Goal: Task Accomplishment & Management: Use online tool/utility

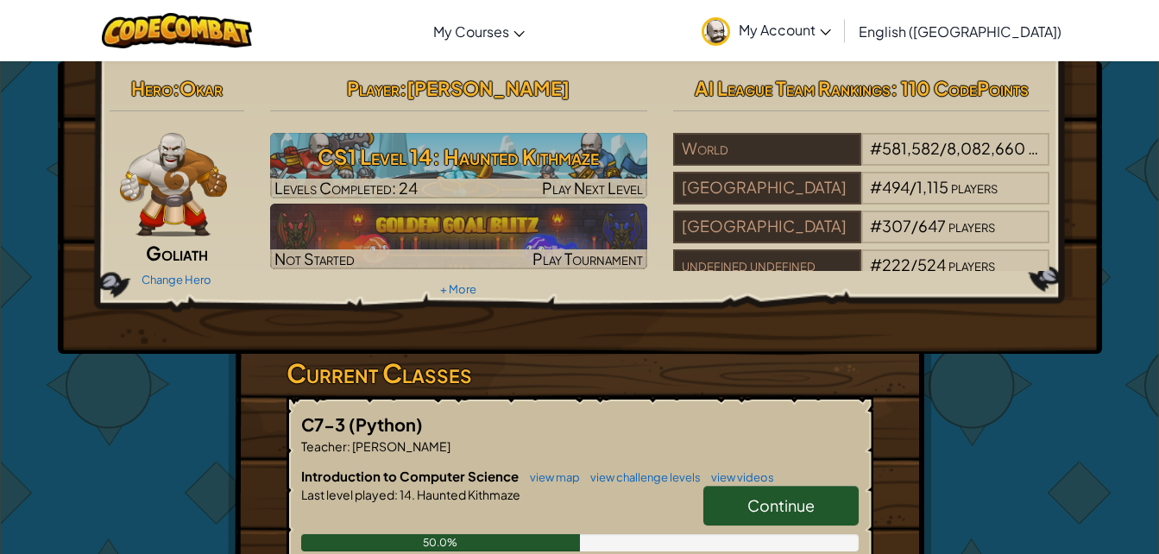
click at [867, 447] on div "C7-3 (Python) Teacher : [PERSON_NAME] Introduction to Computer Science view map…" at bounding box center [579, 549] width 587 height 305
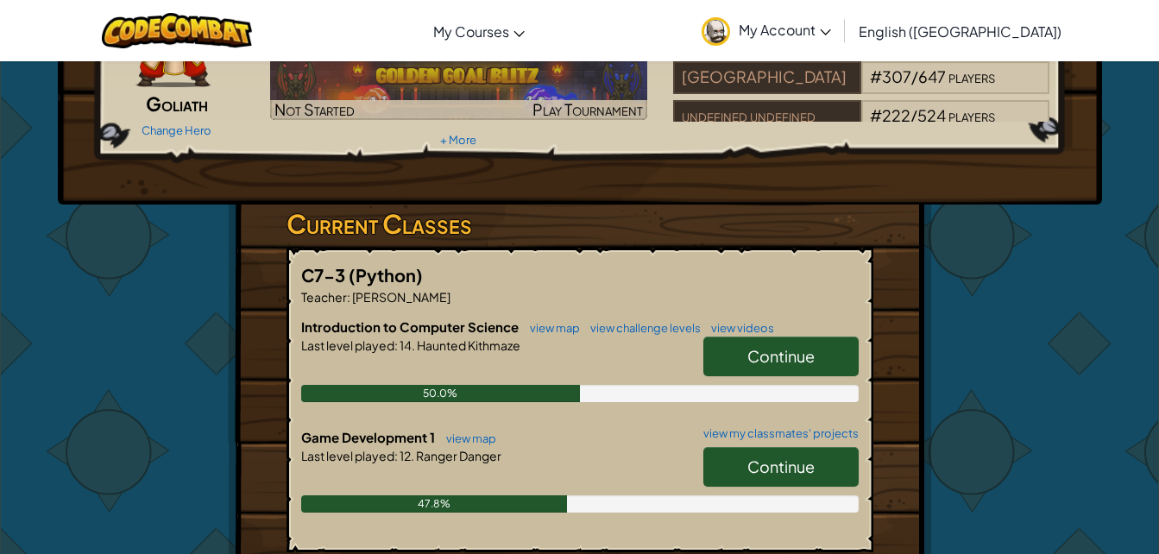
scroll to position [154, 0]
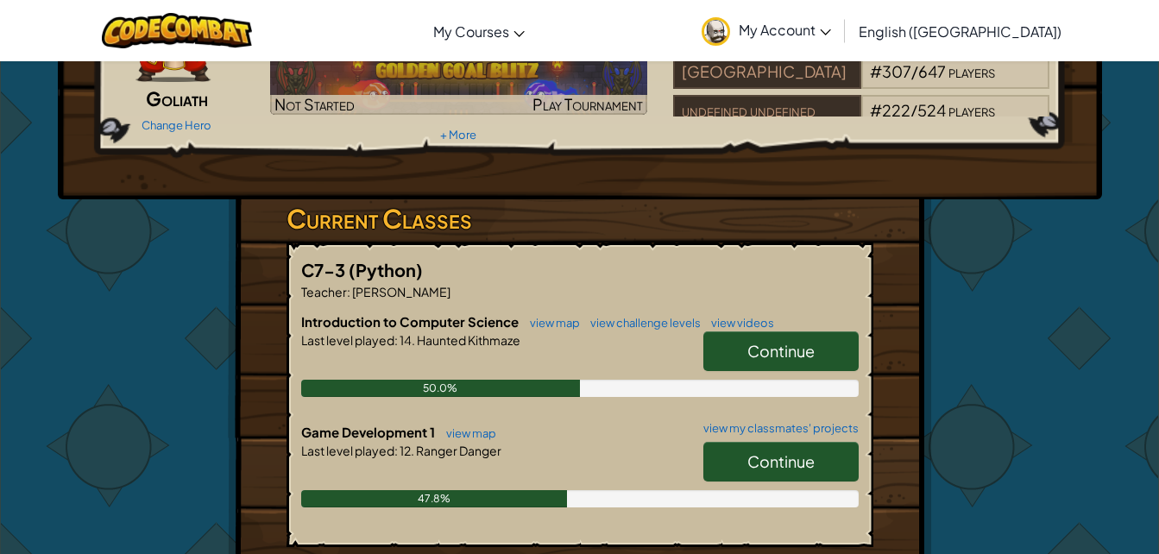
click at [805, 470] on span "Continue" at bounding box center [780, 461] width 67 height 20
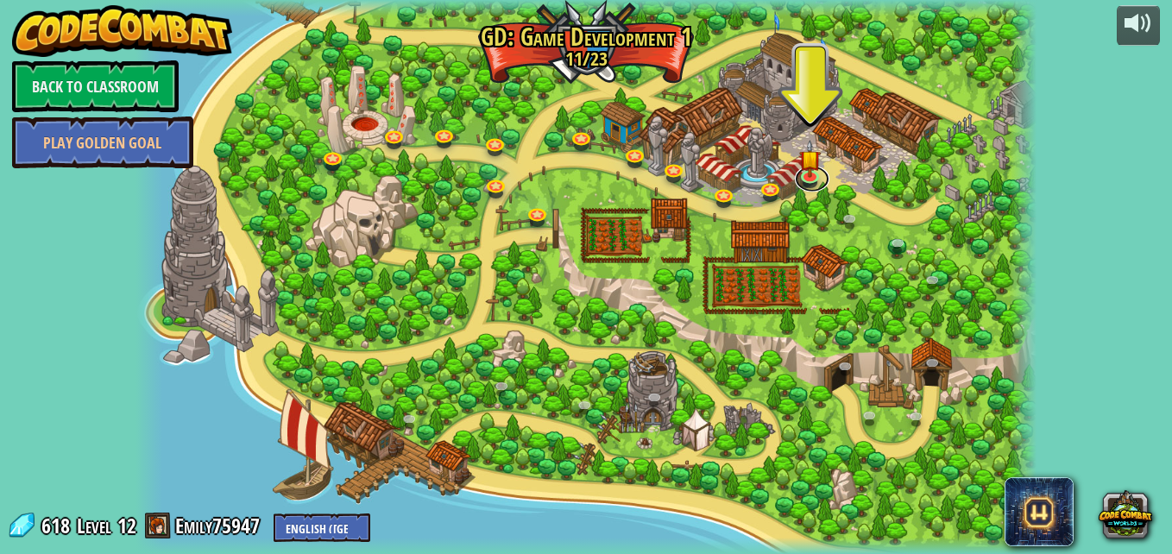
click at [814, 188] on link at bounding box center [812, 179] width 35 height 26
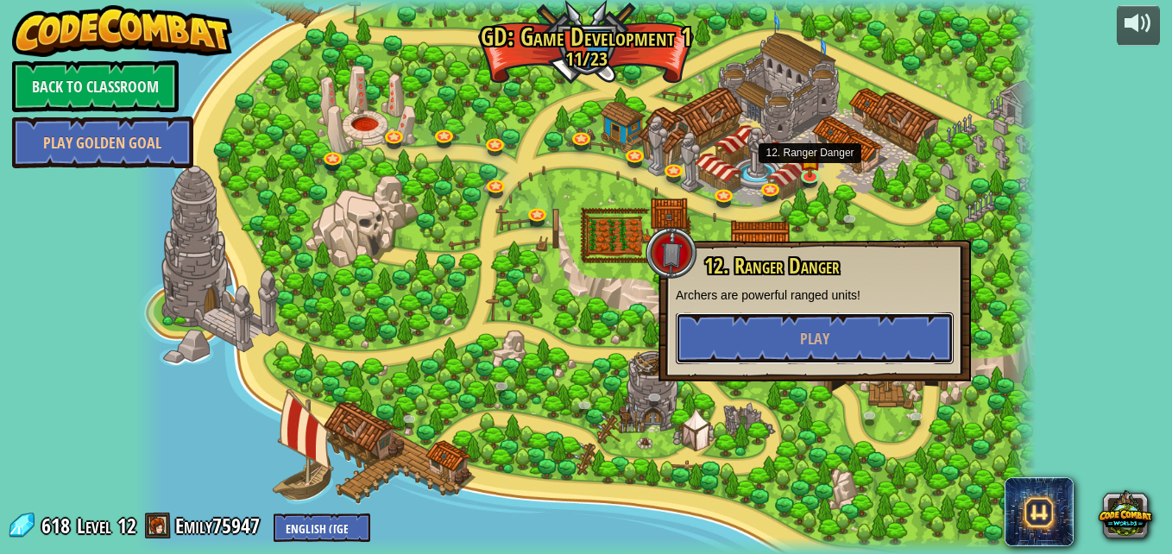
click at [808, 351] on button "Play" at bounding box center [815, 338] width 278 height 52
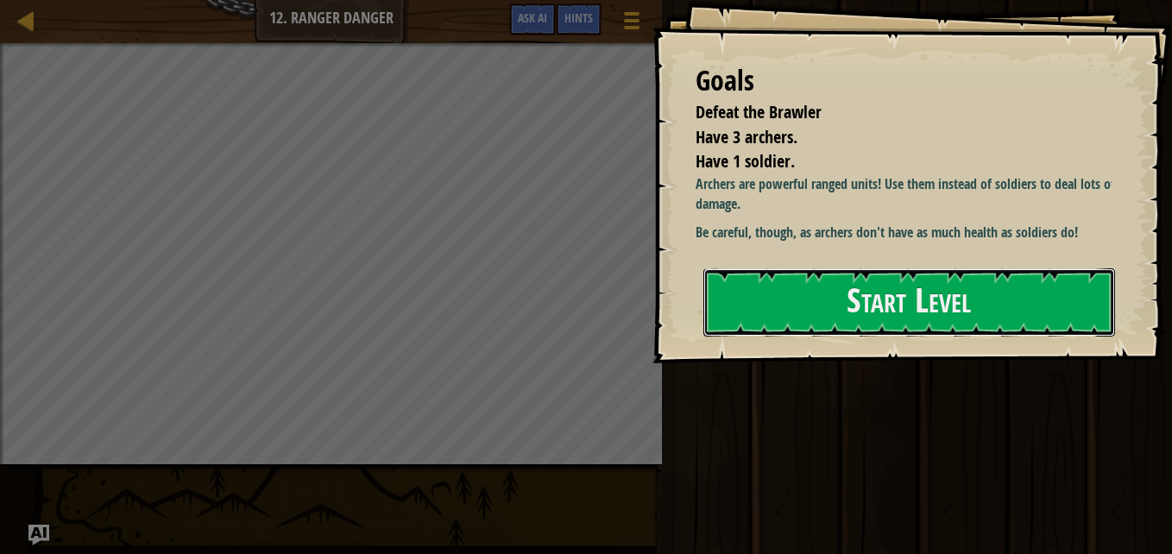
click at [852, 303] on button "Start Level" at bounding box center [909, 302] width 412 height 68
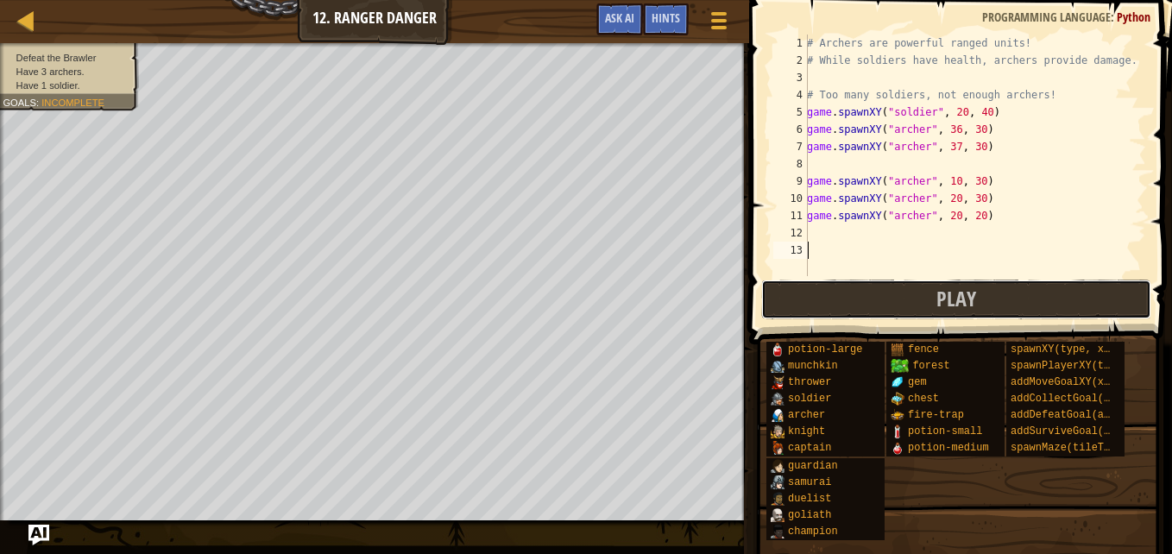
click at [894, 285] on button "Play" at bounding box center [956, 300] width 390 height 40
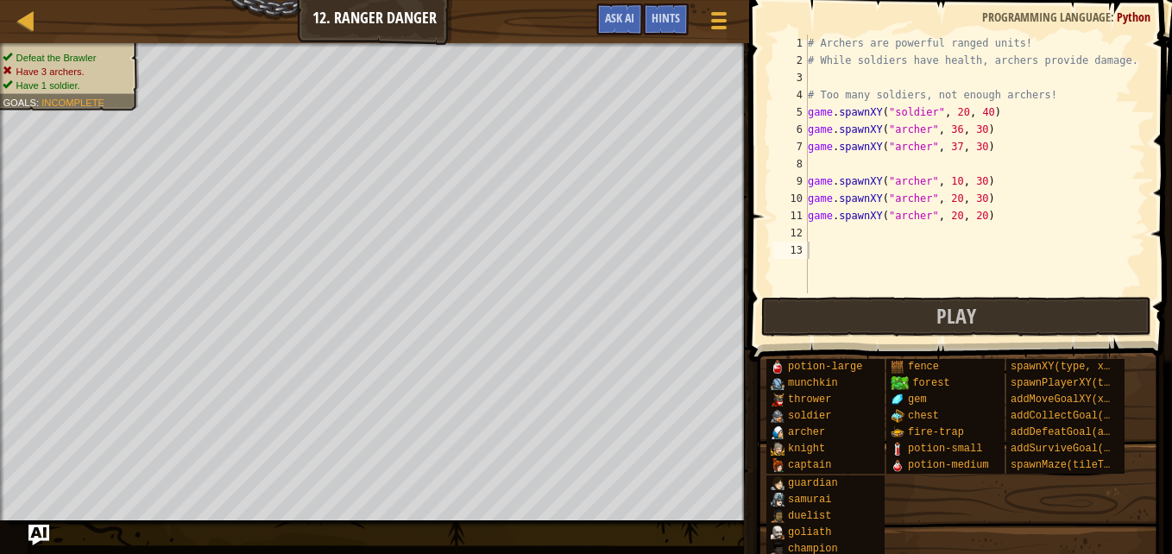
click at [63, 72] on span "Have 3 archers." at bounding box center [50, 71] width 68 height 11
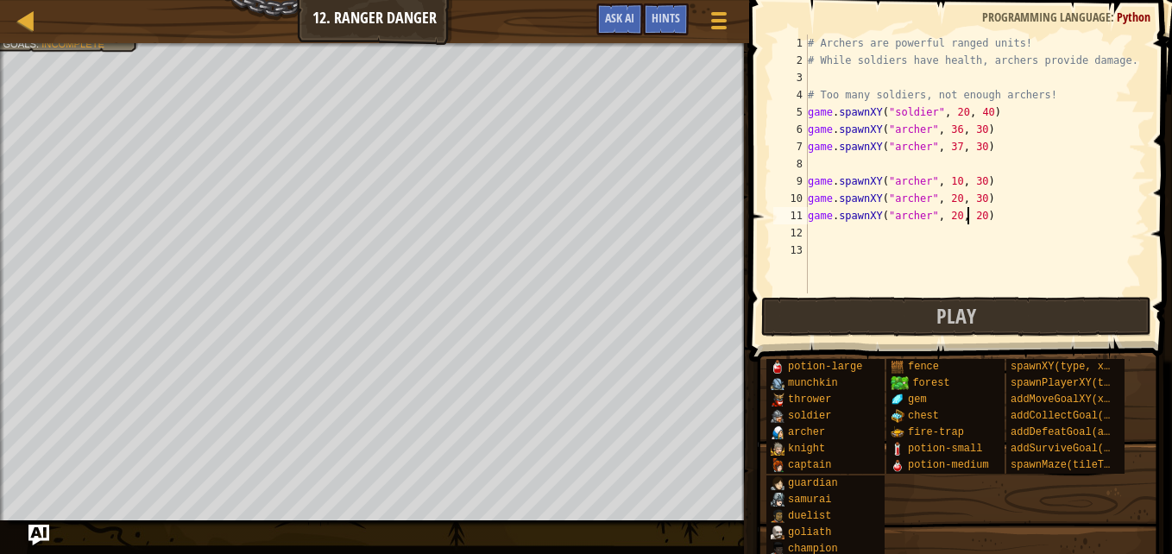
click at [967, 215] on div "# Archers are powerful ranged units! # While soldiers have health, archers prov…" at bounding box center [975, 181] width 342 height 293
click at [1008, 321] on button "Play" at bounding box center [956, 317] width 390 height 40
click at [706, 16] on button "Game Menu" at bounding box center [718, 23] width 43 height 41
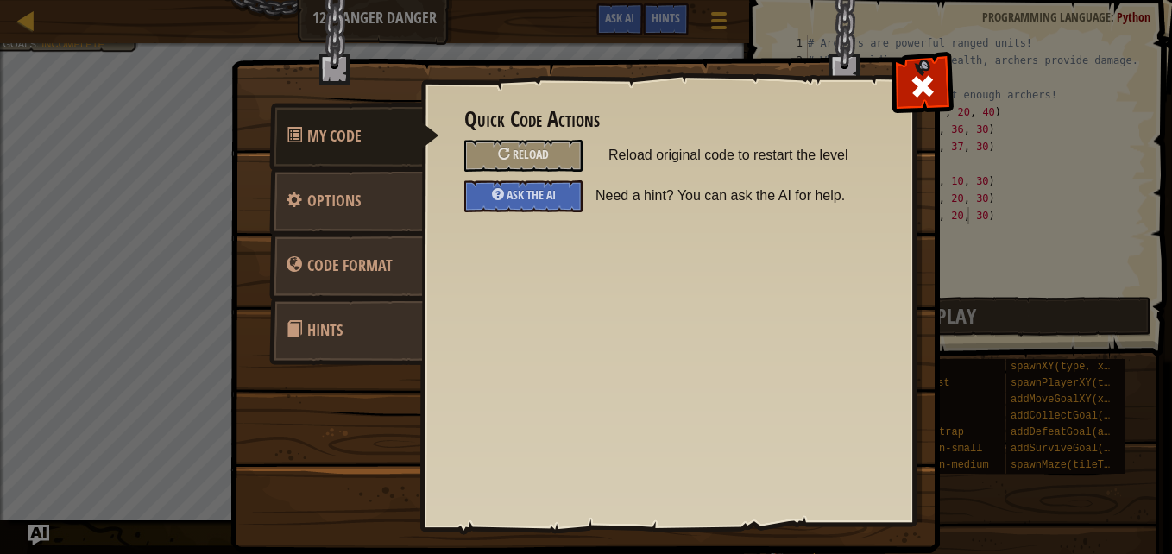
click at [530, 158] on span "Reload" at bounding box center [530, 154] width 36 height 16
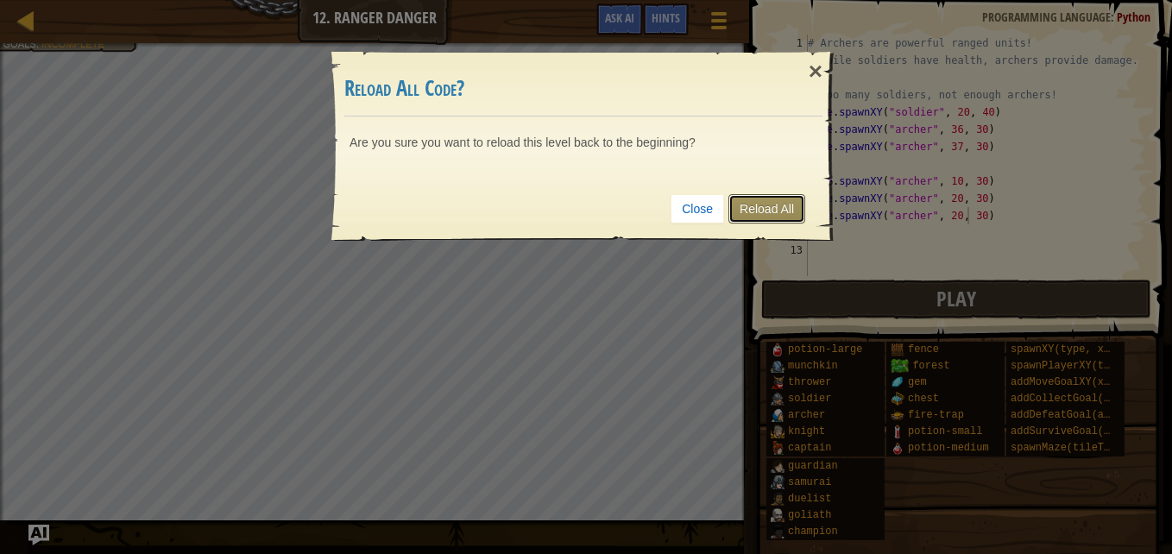
click at [760, 207] on link "Reload All" at bounding box center [766, 208] width 77 height 29
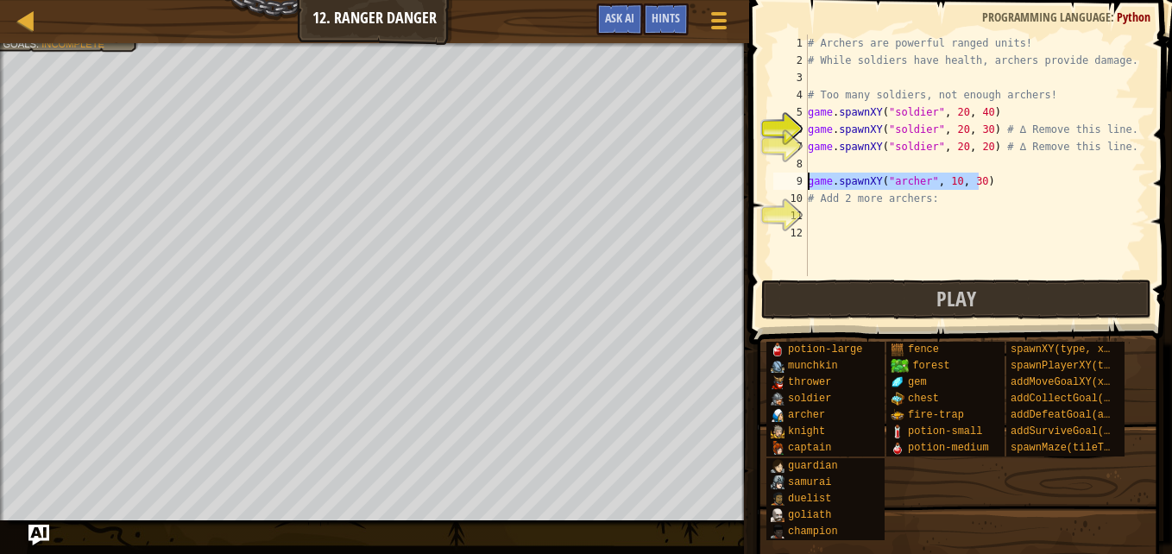
drag, startPoint x: 987, startPoint y: 175, endPoint x: 797, endPoint y: 175, distance: 189.8
click at [797, 175] on div "game.spawnXY("soldier", 20, 30) # ∆ Remove this line. 1 2 3 4 5 6 7 8 9 10 11 1…" at bounding box center [958, 156] width 376 height 242
type textarea "game.spawnXY("archer", 10, 30)"
click at [836, 211] on div "# Archers are powerful ranged units! # While soldiers have health, archers prov…" at bounding box center [975, 173] width 342 height 276
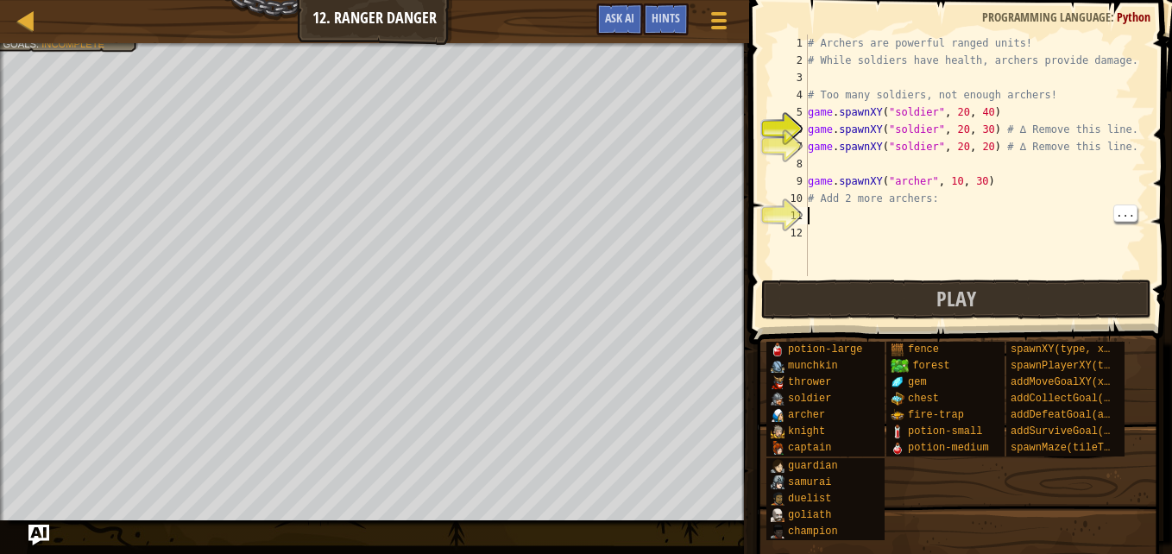
paste textarea "game.spawnXY("archer", 10, 30)"
type textarea "game.spawnXY("archer", 10, 30)"
click at [824, 232] on div "# Archers are powerful ranged units! # While soldiers have health, archers prov…" at bounding box center [975, 173] width 342 height 276
paste textarea "game.spawnXY("archer", 10, 30)"
type textarea "game.spawnXY("archer", 10, 30)"
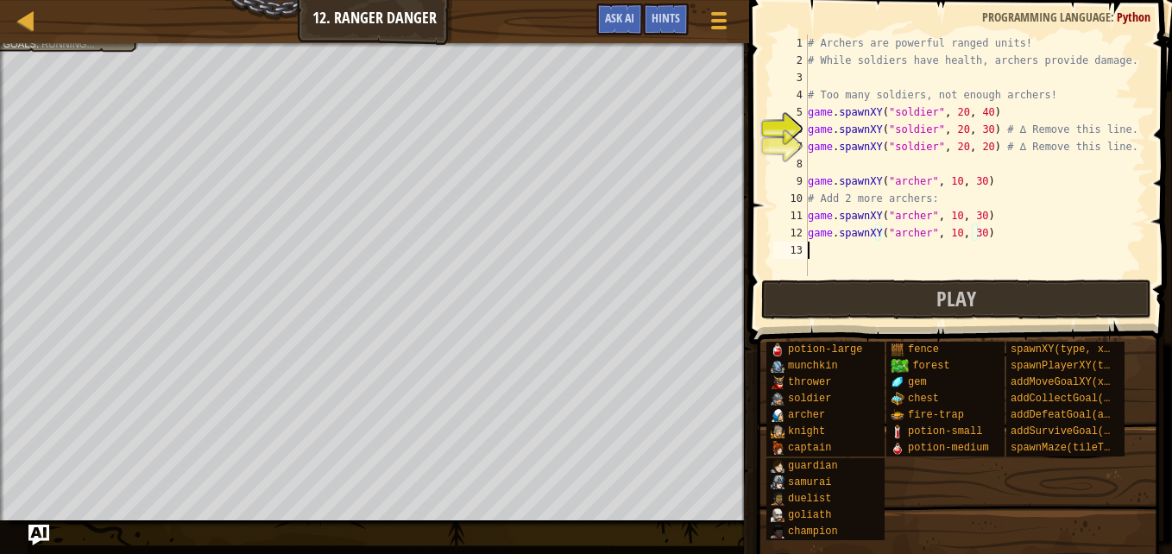
click at [839, 249] on div "# Archers are powerful ranged units! # While soldiers have health, archers prov…" at bounding box center [975, 173] width 342 height 276
click at [967, 179] on div "# Archers are powerful ranged units! # While soldiers have health, archers prov…" at bounding box center [975, 173] width 342 height 276
click at [966, 217] on div "# Archers are powerful ranged units! # While soldiers have health, archers prov…" at bounding box center [975, 173] width 342 height 276
click at [944, 233] on div "# Archers are powerful ranged units! # While soldiers have health, archers prov…" at bounding box center [975, 173] width 342 height 276
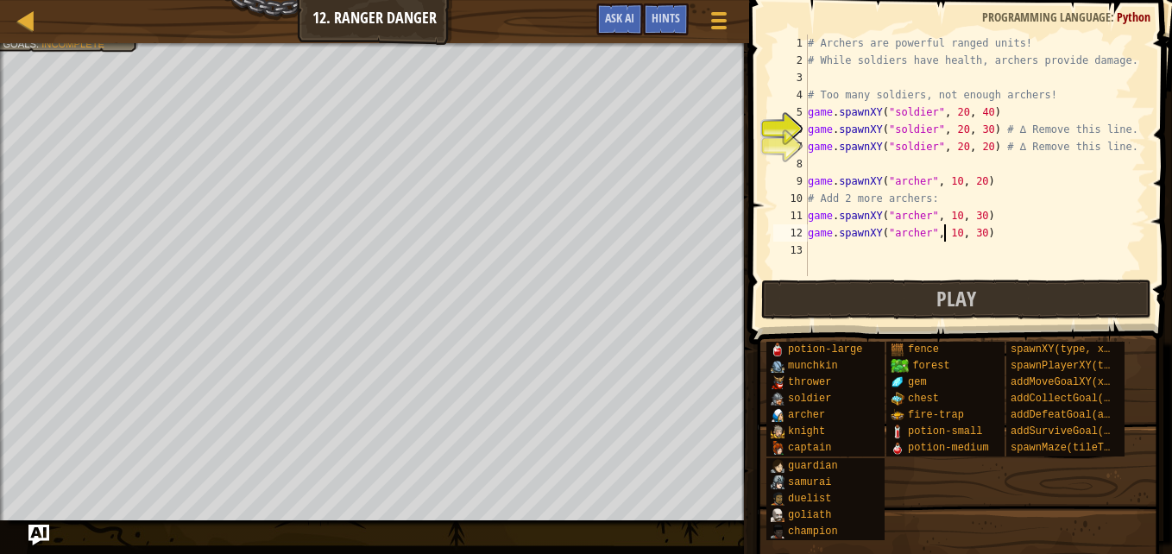
click at [971, 234] on div "# Archers are powerful ranged units! # While soldiers have health, archers prov…" at bounding box center [975, 173] width 342 height 276
click at [967, 234] on div "# Archers are powerful ranged units! # While soldiers have health, archers prov…" at bounding box center [975, 173] width 342 height 276
type textarea "game.spawnXY("[PERSON_NAME]", 10, 10)"
click at [1006, 243] on div "# Archers are powerful ranged units! # While soldiers have health, archers prov…" at bounding box center [975, 173] width 342 height 276
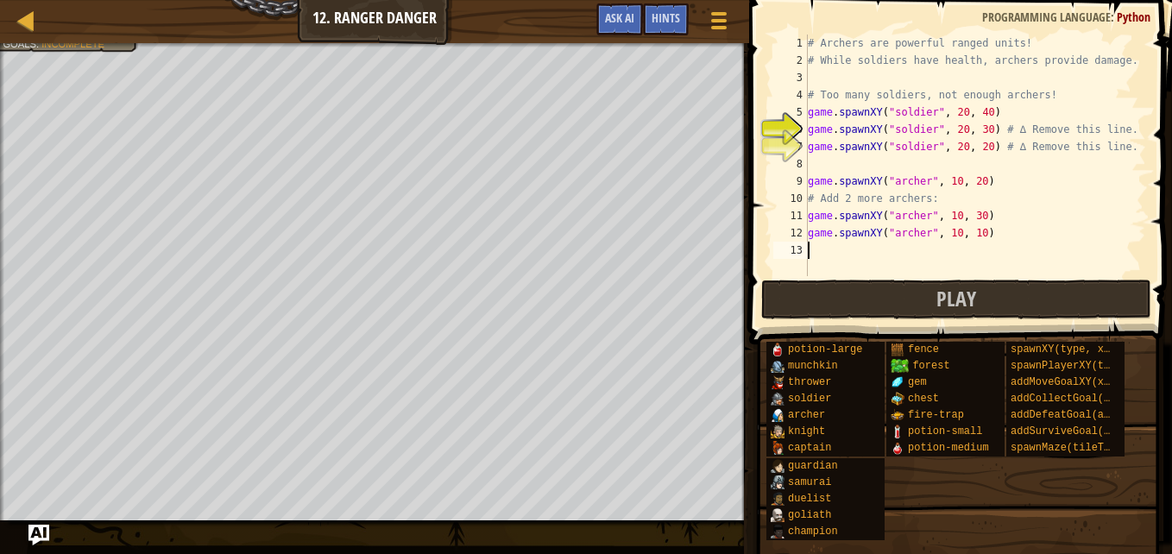
click at [1101, 149] on div "# Archers are powerful ranged units! # While soldiers have health, archers prov…" at bounding box center [975, 173] width 342 height 276
click at [1109, 148] on div "# Archers are powerful ranged units! # While soldiers have health, archers prov…" at bounding box center [975, 173] width 342 height 276
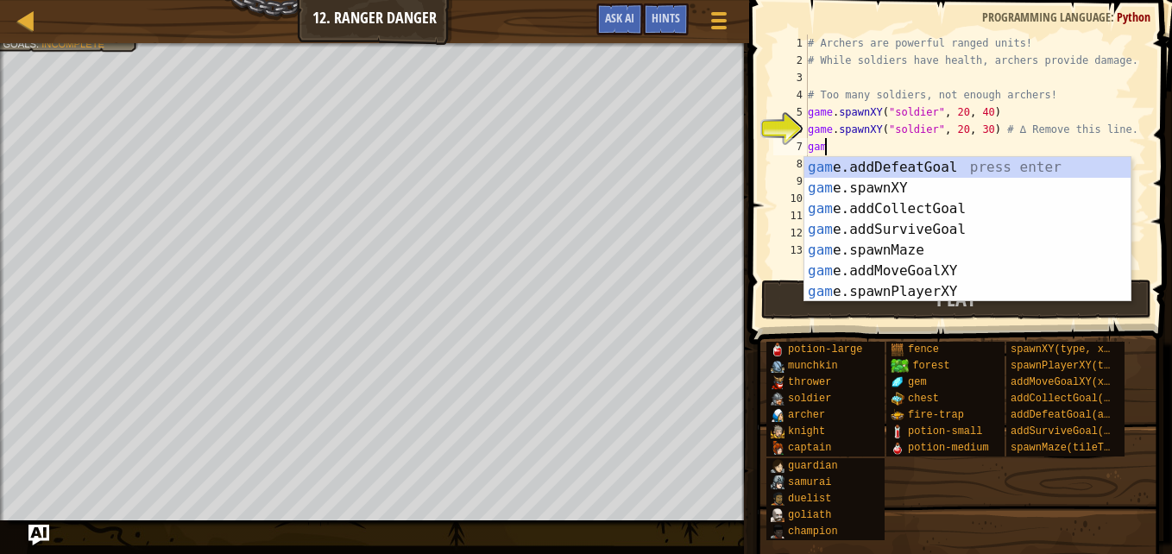
type textarea "g"
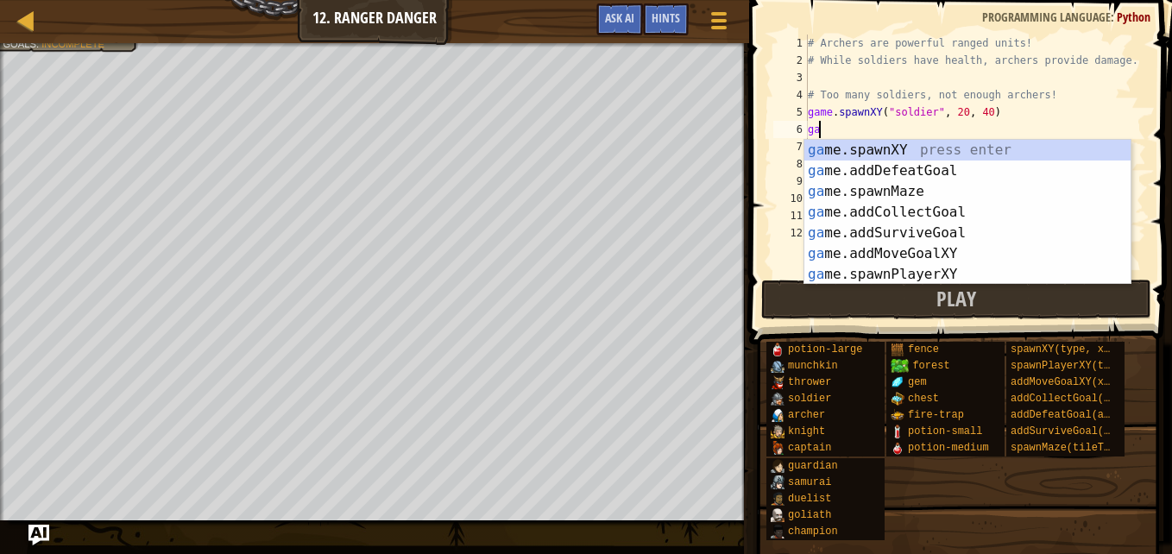
type textarea "g"
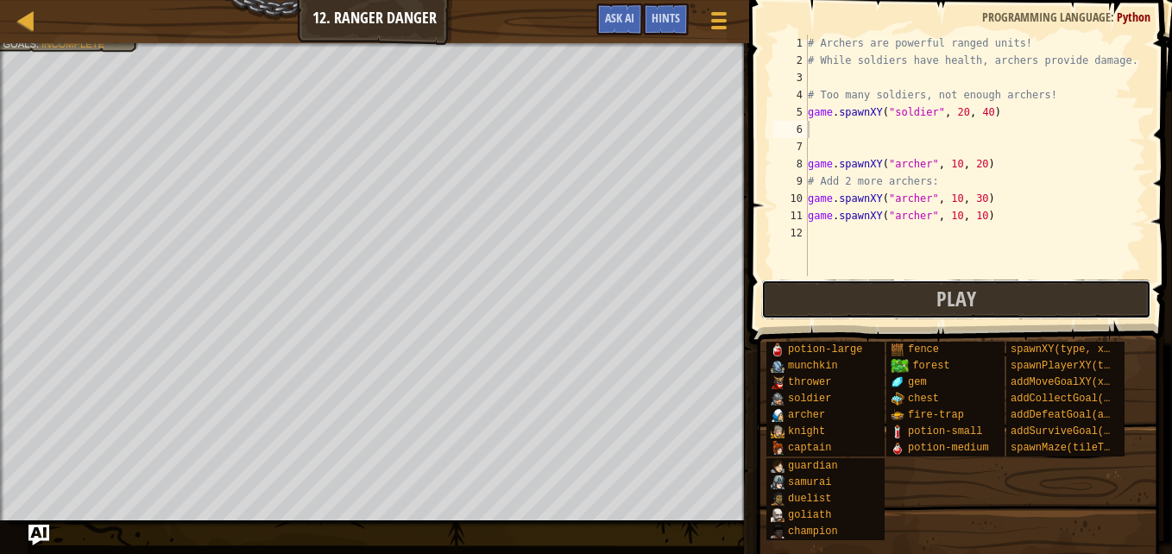
click at [822, 295] on button "Play" at bounding box center [956, 300] width 390 height 40
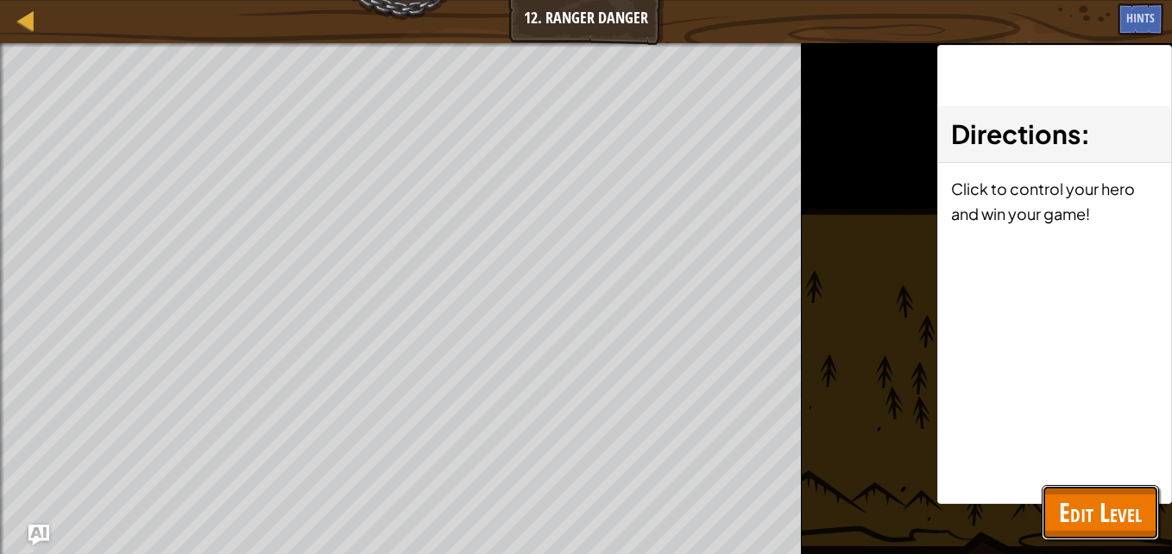
click at [1104, 495] on span "Edit Level" at bounding box center [1100, 511] width 83 height 35
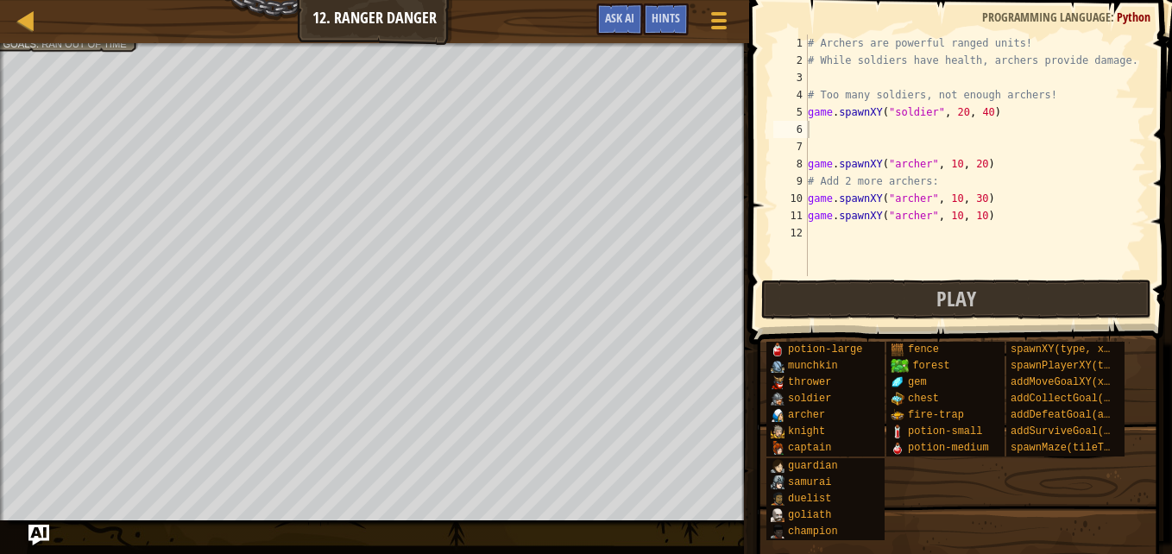
click at [726, 19] on span at bounding box center [719, 20] width 16 height 3
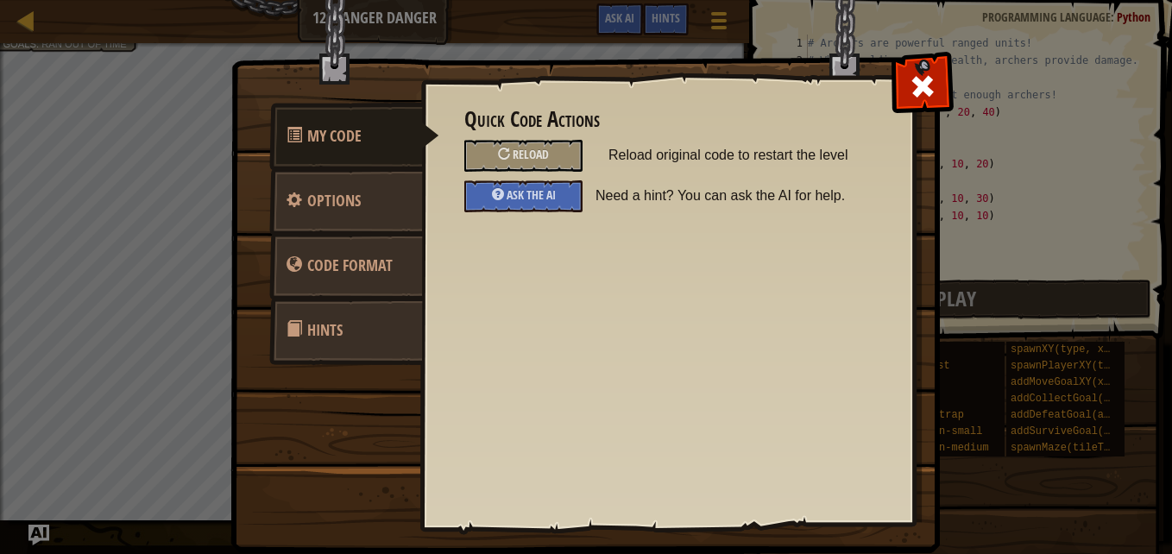
click at [523, 156] on span "Reload" at bounding box center [530, 154] width 36 height 16
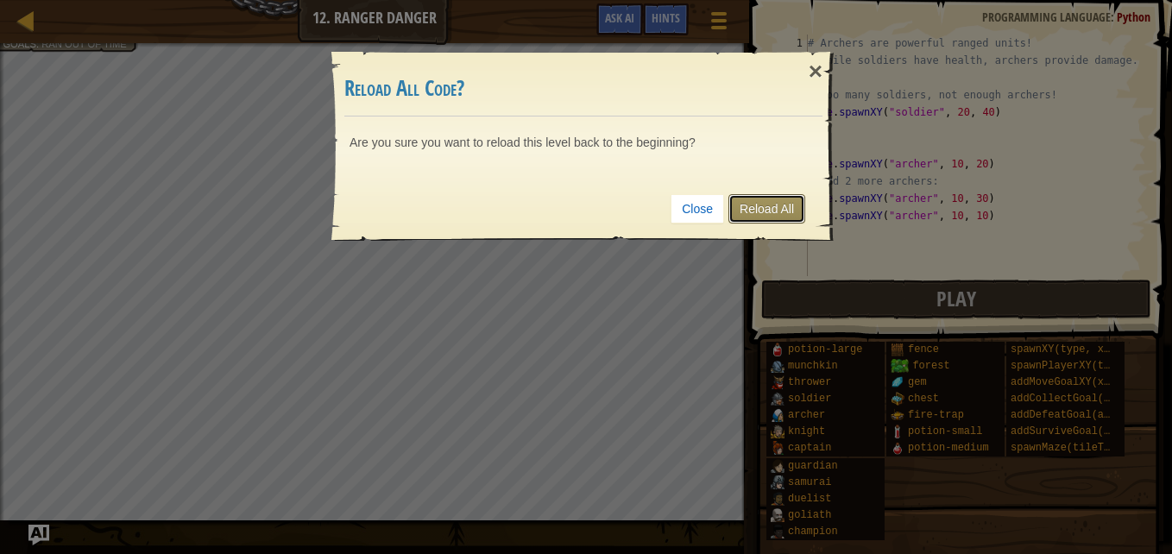
click at [780, 209] on link "Reload All" at bounding box center [766, 208] width 77 height 29
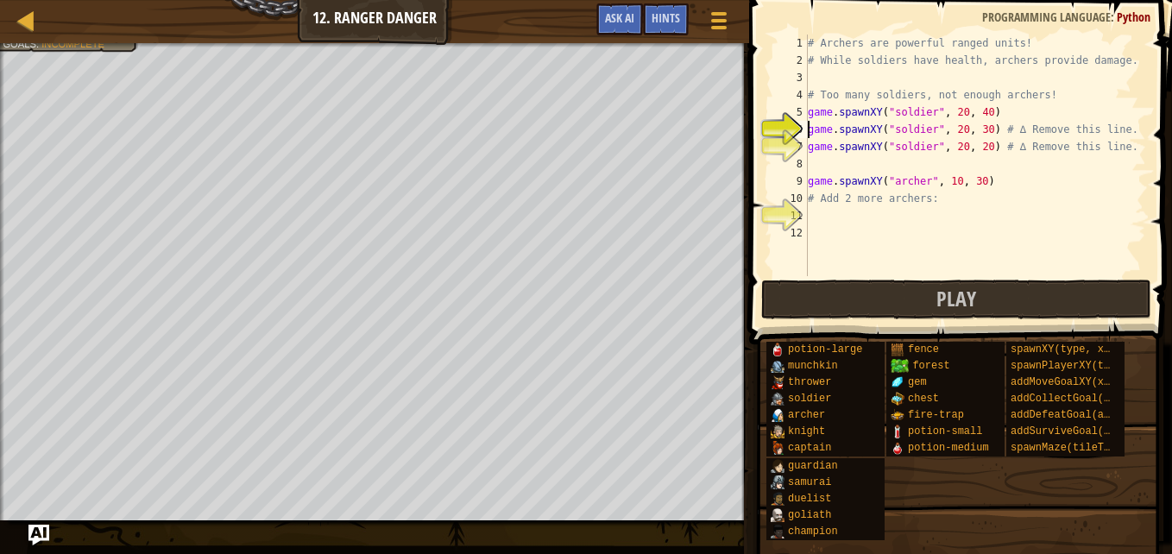
click at [1115, 147] on div "# Archers are powerful ranged units! # While soldiers have health, archers prov…" at bounding box center [975, 173] width 342 height 276
click at [1121, 126] on div "# Archers are powerful ranged units! # While soldiers have health, archers prov…" at bounding box center [975, 173] width 342 height 276
click at [988, 129] on div "# Archers are powerful ranged units! # While soldiers have health, archers prov…" at bounding box center [975, 173] width 342 height 276
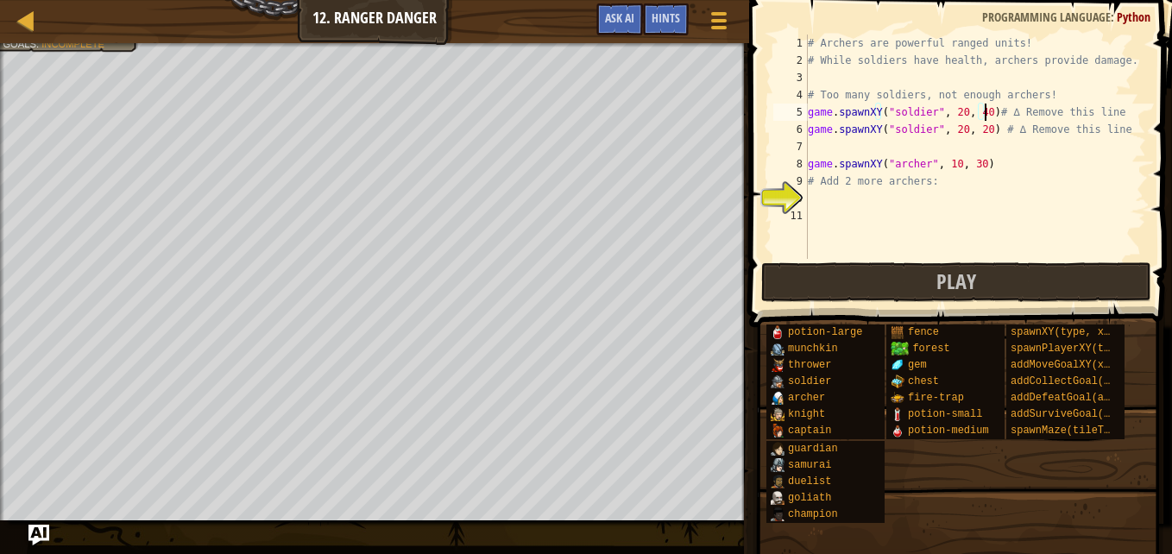
click at [986, 132] on div "# Archers are powerful ranged units! # While soldiers have health, archers prov…" at bounding box center [975, 164] width 342 height 259
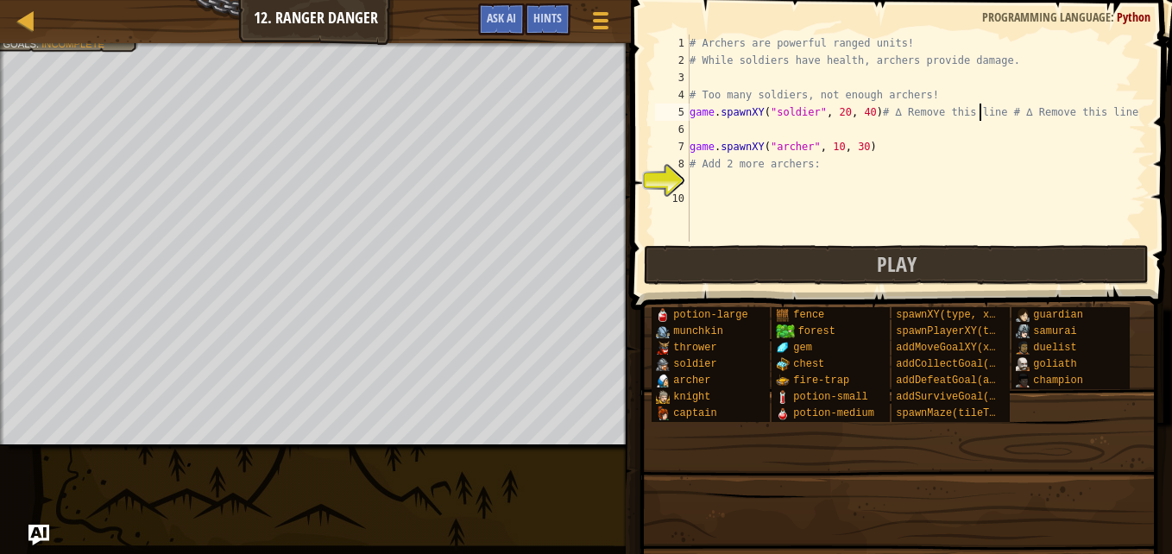
click at [1105, 117] on div "# Archers are powerful ranged units! # While soldiers have health, archers prov…" at bounding box center [916, 156] width 460 height 242
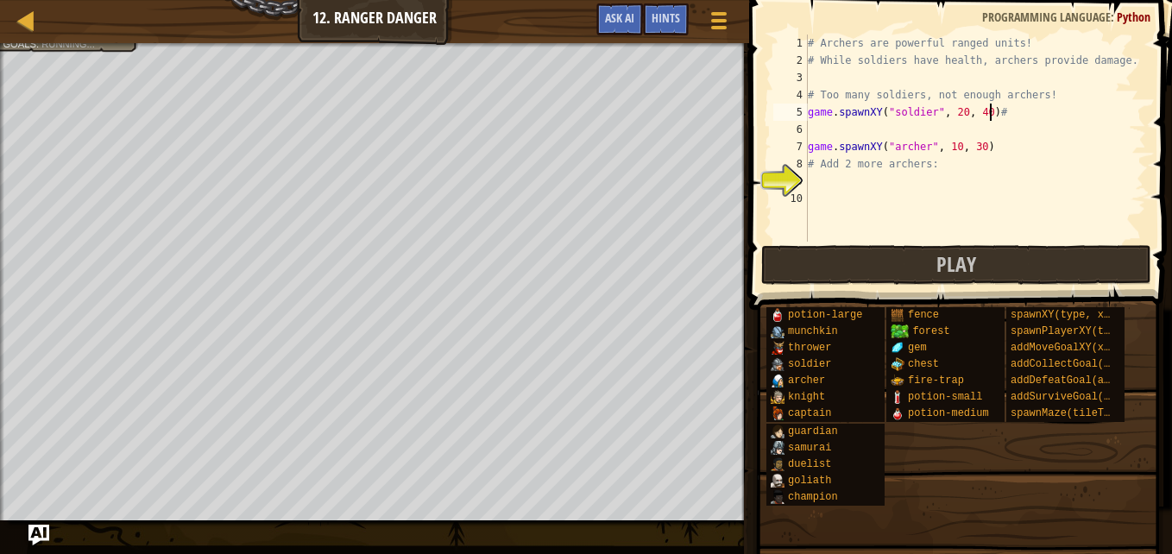
type textarea "game.spawnXY("soldier", 20, 40)"
click at [821, 180] on div "# Archers are powerful ranged units! # While soldiers have health, archers prov…" at bounding box center [975, 156] width 342 height 242
drag, startPoint x: 811, startPoint y: 144, endPoint x: 872, endPoint y: 151, distance: 61.6
click at [872, 151] on div "# Archers are powerful ranged units! # While soldiers have health, archers prov…" at bounding box center [975, 156] width 342 height 242
type textarea "game.spawnXY("archer", 10, 30)"
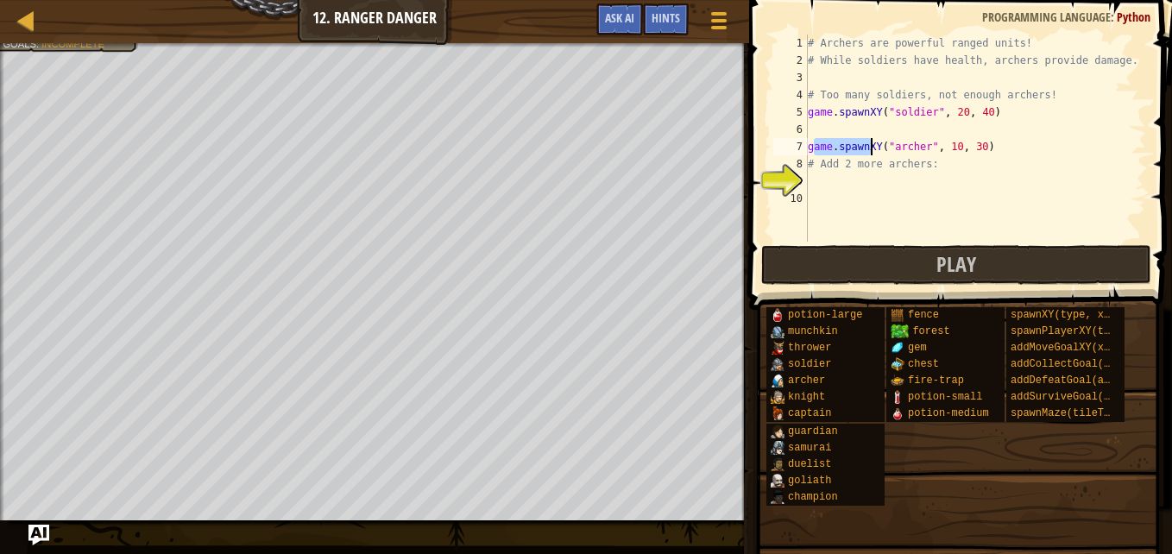
click at [882, 228] on div "# Archers are powerful ranged units! # While soldiers have health, archers prov…" at bounding box center [975, 156] width 342 height 242
drag, startPoint x: 809, startPoint y: 147, endPoint x: 980, endPoint y: 151, distance: 170.9
click at [980, 151] on div "# Archers are powerful ranged units! # While soldiers have health, archers prov…" at bounding box center [975, 156] width 342 height 242
type textarea "game.spawnXY("archer", 10, 30)"
click at [822, 184] on div "# Archers are powerful ranged units! # While soldiers have health, archers prov…" at bounding box center [975, 156] width 342 height 242
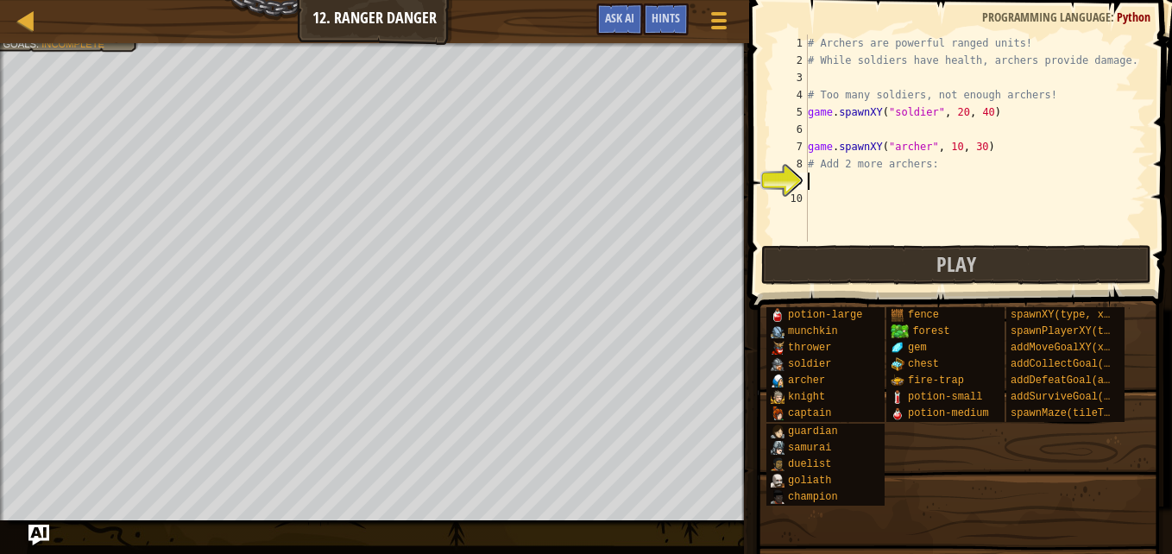
paste textarea "game.spawnXY("archer", 10, 30)"
type textarea "game.spawnXY("archer", 10, 30)"
click at [822, 202] on div "# Archers are powerful ranged units! # While soldiers have health, archers prov…" at bounding box center [975, 156] width 342 height 242
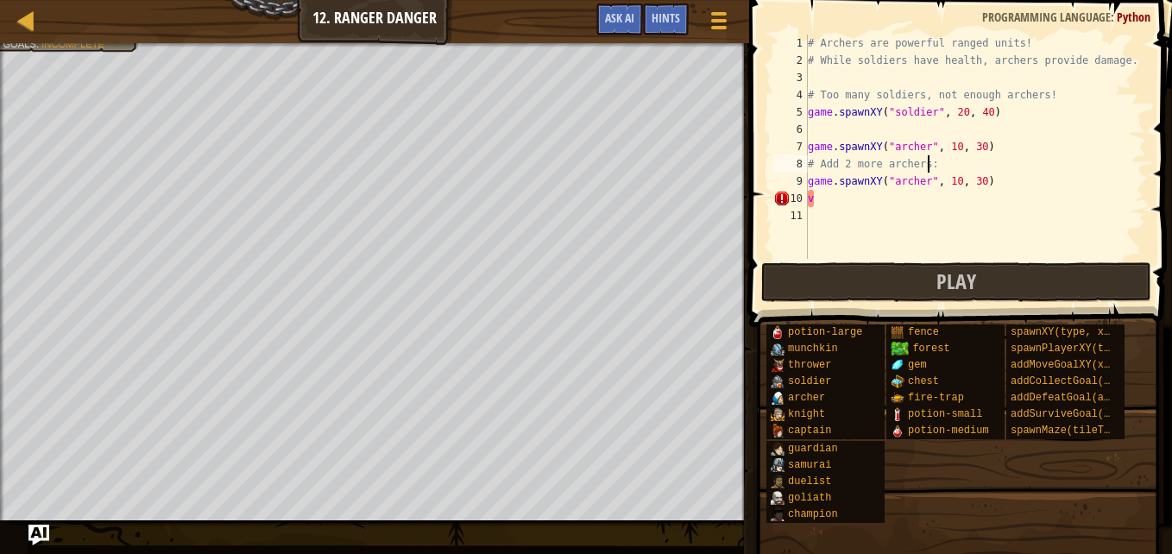
click at [1060, 169] on div "# Archers are powerful ranged units! # While soldiers have health, archers prov…" at bounding box center [975, 164] width 342 height 259
click at [818, 203] on div "# Archers are powerful ranged units! # While soldiers have health, archers prov…" at bounding box center [975, 164] width 342 height 259
type textarea "v"
paste textarea "game.spawnXY("archer", 10, 30)"
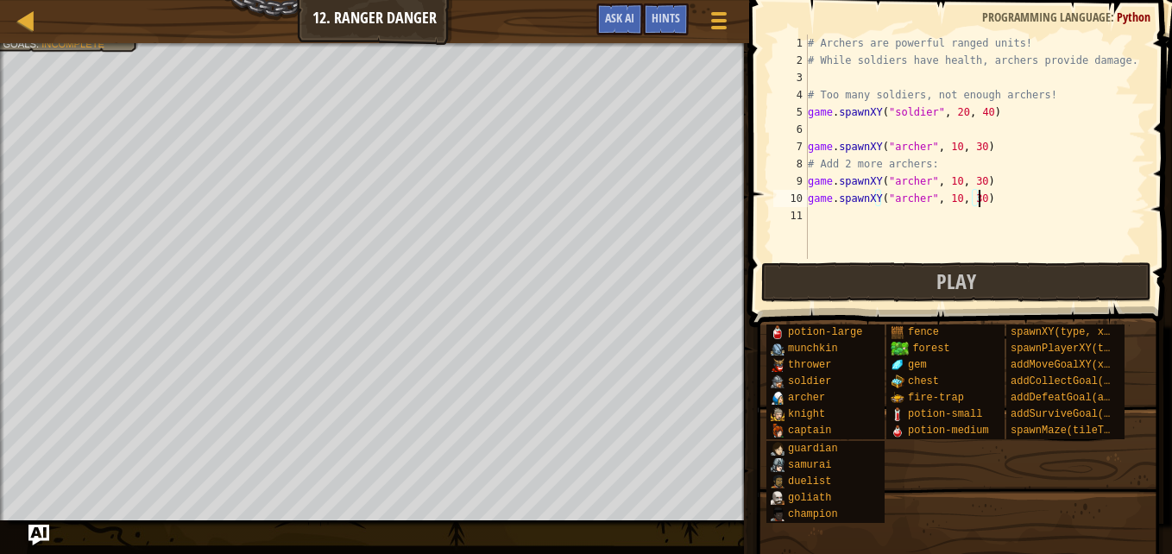
click at [967, 180] on div "# Archers are powerful ranged units! # While soldiers have health, archers prov…" at bounding box center [975, 164] width 342 height 259
click at [942, 200] on div "# Archers are powerful ranged units! # While soldiers have health, archers prov…" at bounding box center [975, 164] width 342 height 259
click at [966, 199] on div "# Archers are powerful ranged units! # While soldiers have health, archers prov…" at bounding box center [975, 164] width 342 height 259
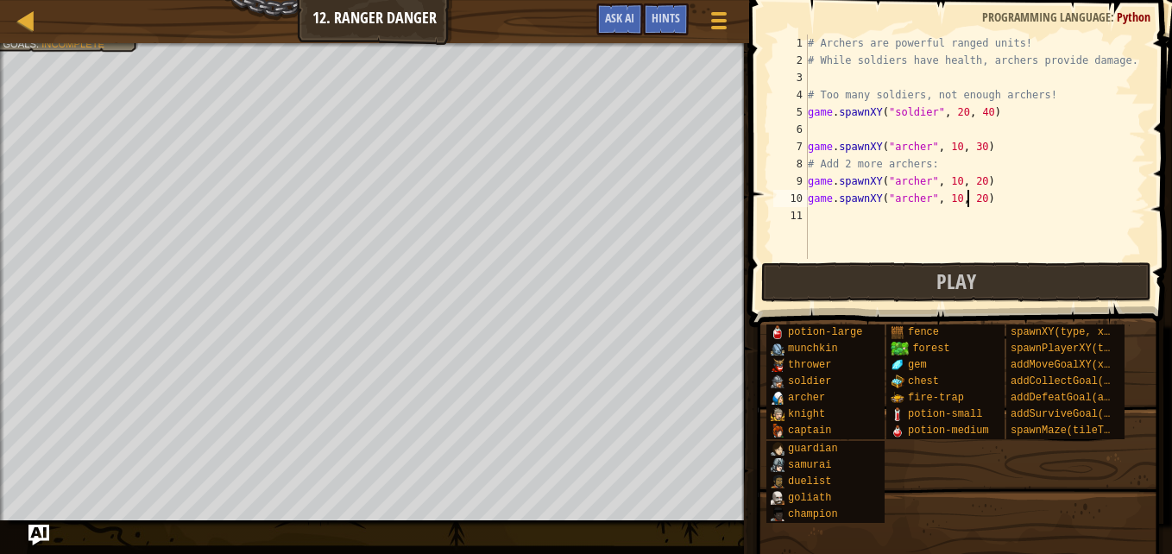
scroll to position [8, 14]
click at [944, 200] on div "# Archers are powerful ranged units! # While soldiers have health, archers prov…" at bounding box center [975, 164] width 342 height 259
click at [963, 200] on div "# Archers are powerful ranged units! # While soldiers have health, archers prov…" at bounding box center [975, 164] width 342 height 259
click at [971, 200] on div "# Archers are powerful ranged units! # While soldiers have health, archers prov…" at bounding box center [975, 164] width 342 height 259
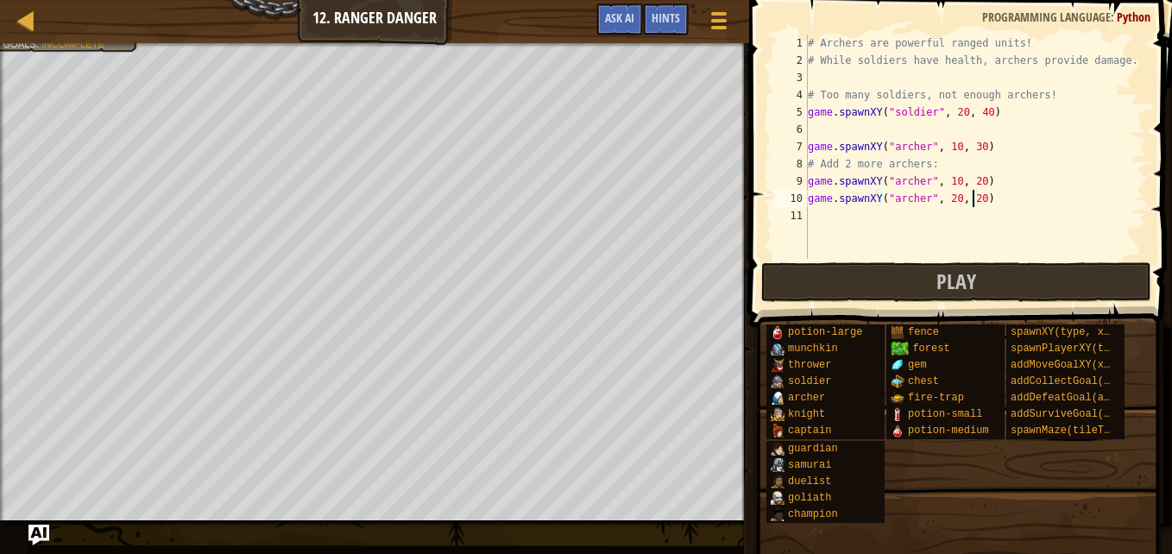
type textarea "game.spawnXY("[PERSON_NAME]", 20, 20)"
click at [984, 279] on button "Play" at bounding box center [956, 282] width 390 height 40
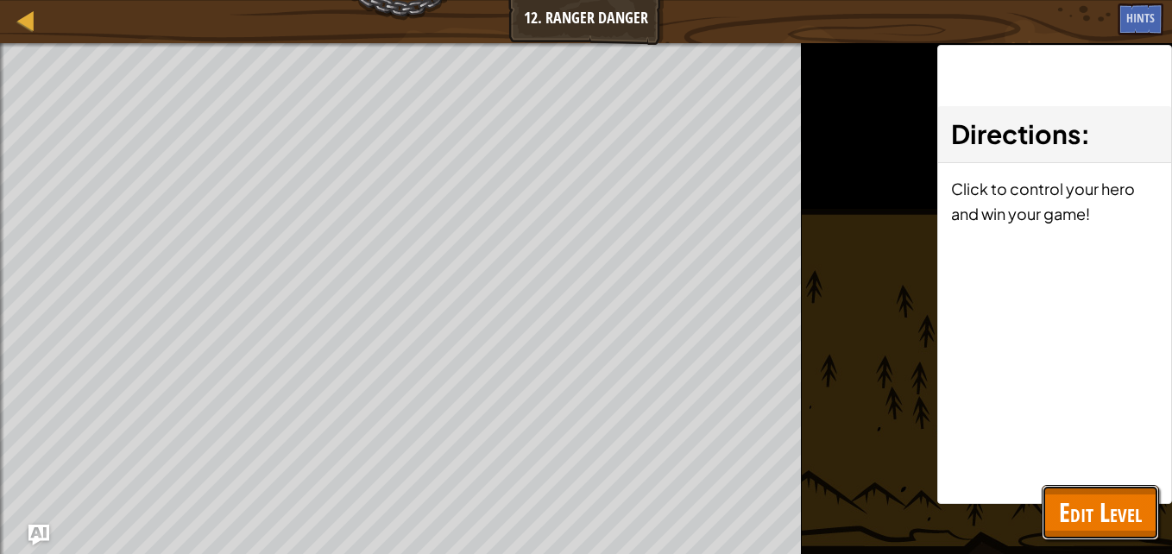
click at [1113, 527] on span "Edit Level" at bounding box center [1100, 511] width 83 height 35
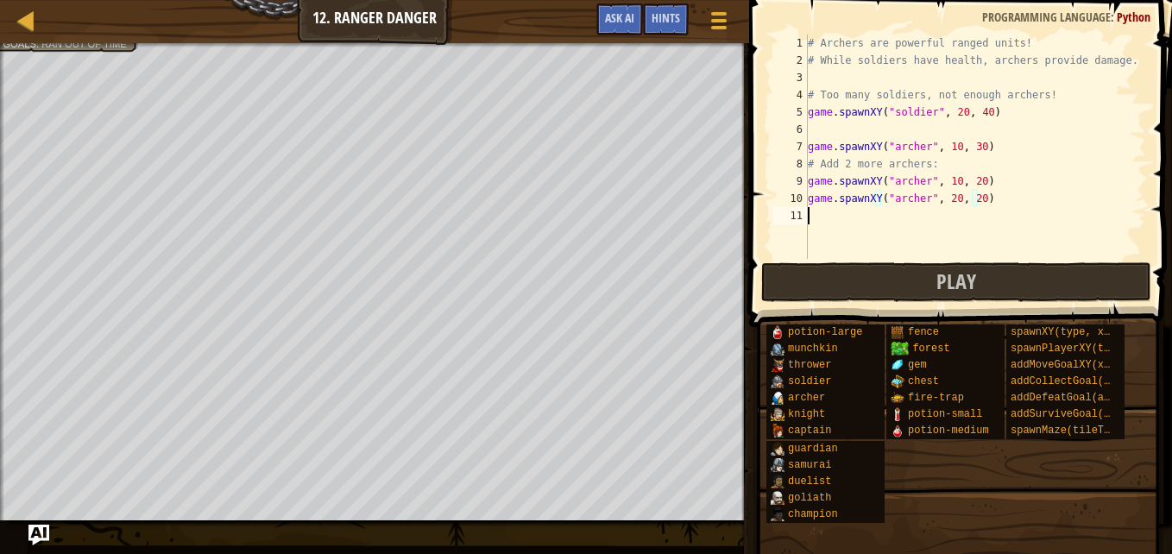
scroll to position [8, 0]
click at [868, 228] on div "# Archers are powerful ranged units! # While soldiers have health, archers prov…" at bounding box center [975, 164] width 342 height 259
click at [893, 289] on button "Play" at bounding box center [956, 282] width 390 height 40
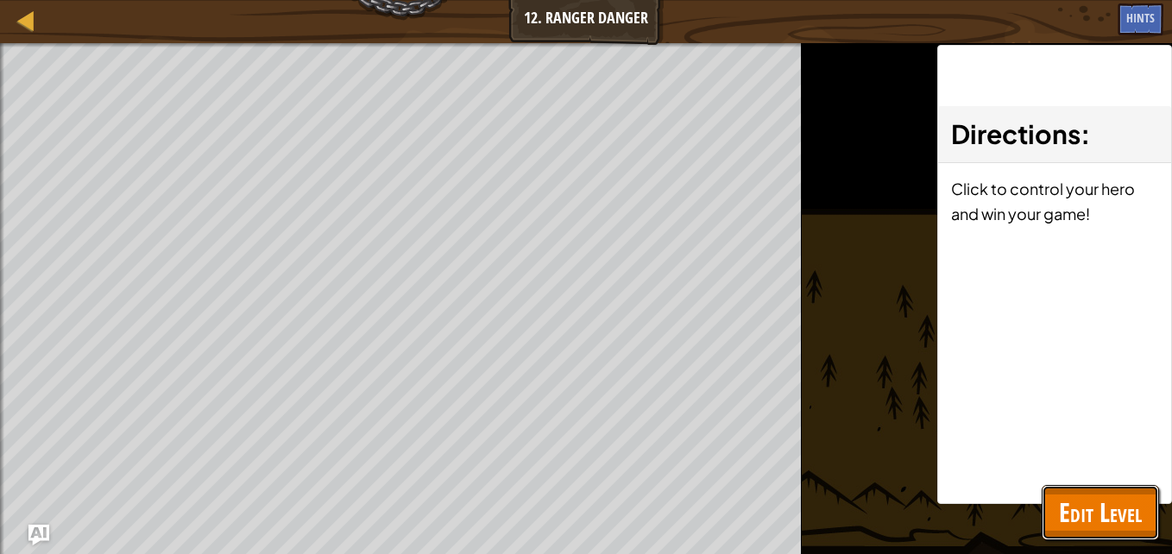
click at [1048, 519] on button "Edit Level" at bounding box center [1099, 512] width 117 height 55
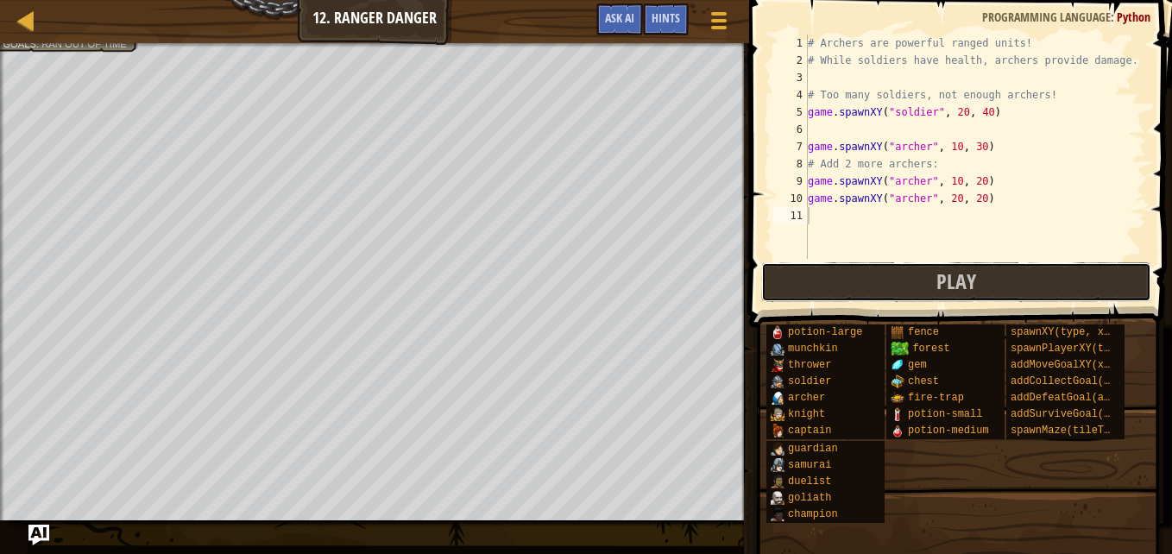
click at [820, 286] on button "Play" at bounding box center [956, 282] width 390 height 40
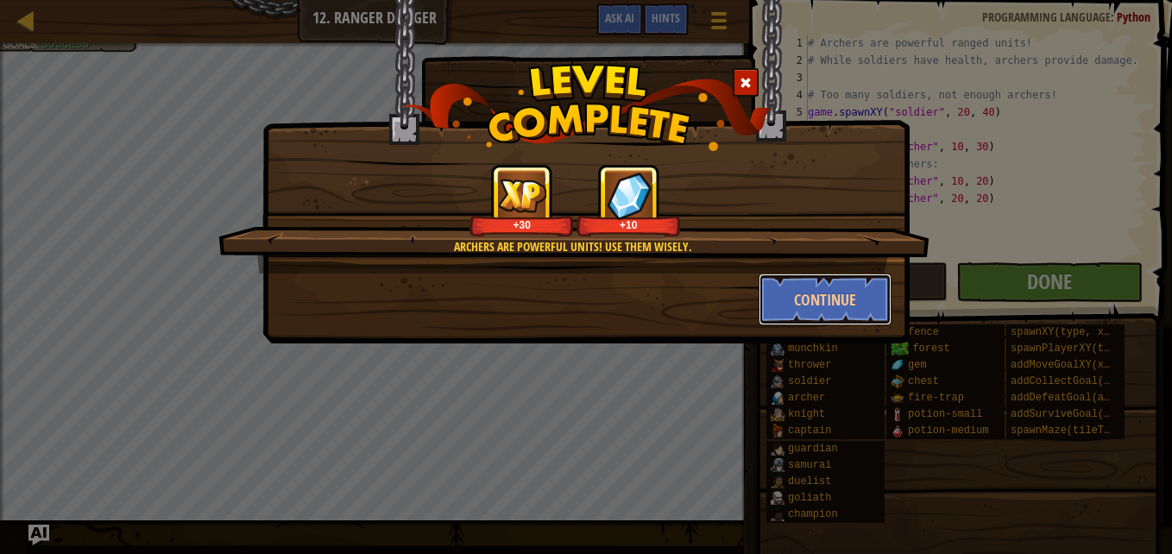
click at [828, 294] on button "Continue" at bounding box center [825, 299] width 134 height 52
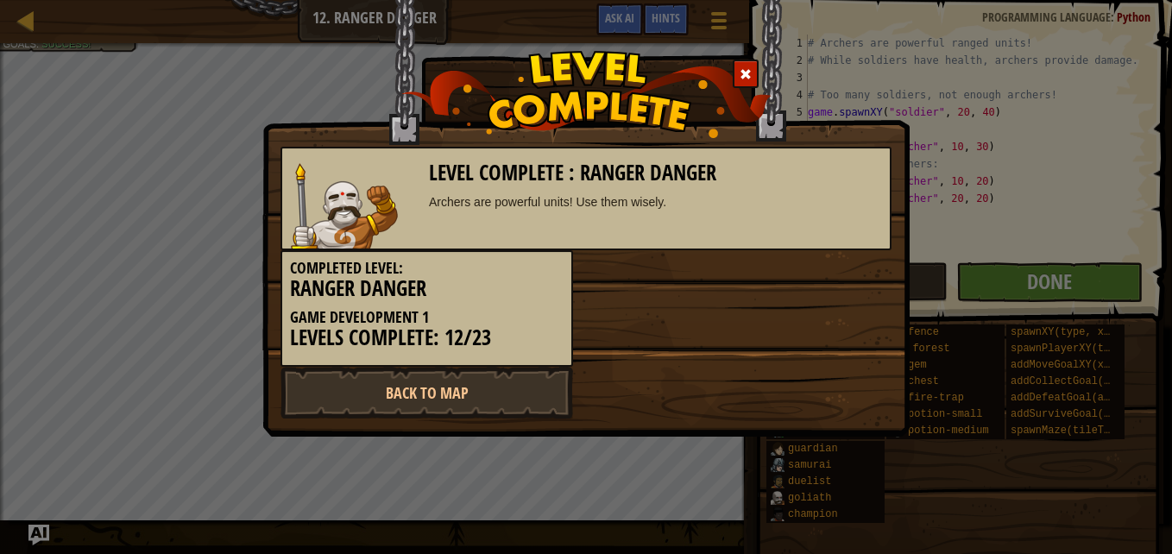
click at [731, 398] on div "Back to Map" at bounding box center [585, 393] width 637 height 52
click at [740, 69] on span at bounding box center [745, 74] width 12 height 12
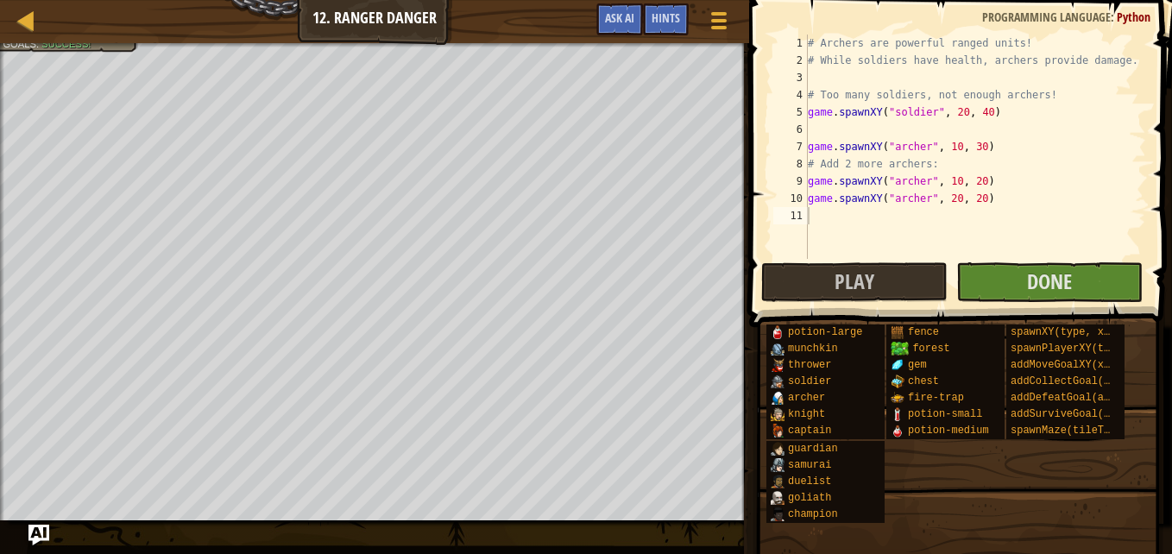
click at [1038, 305] on span at bounding box center [962, 139] width 437 height 378
click at [1004, 272] on button "Done" at bounding box center [1049, 282] width 186 height 40
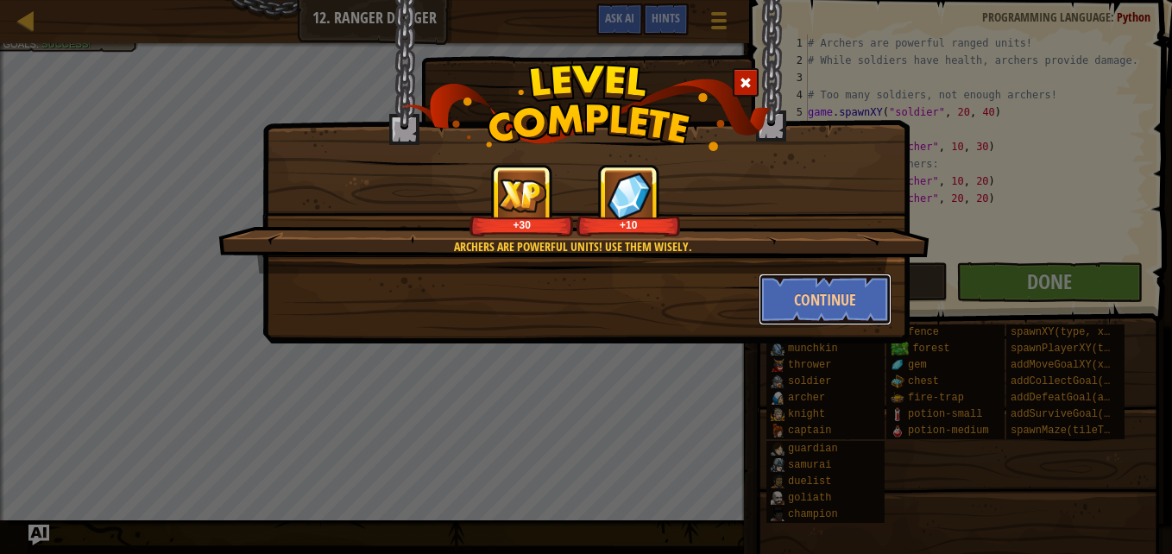
click at [833, 300] on button "Continue" at bounding box center [825, 299] width 134 height 52
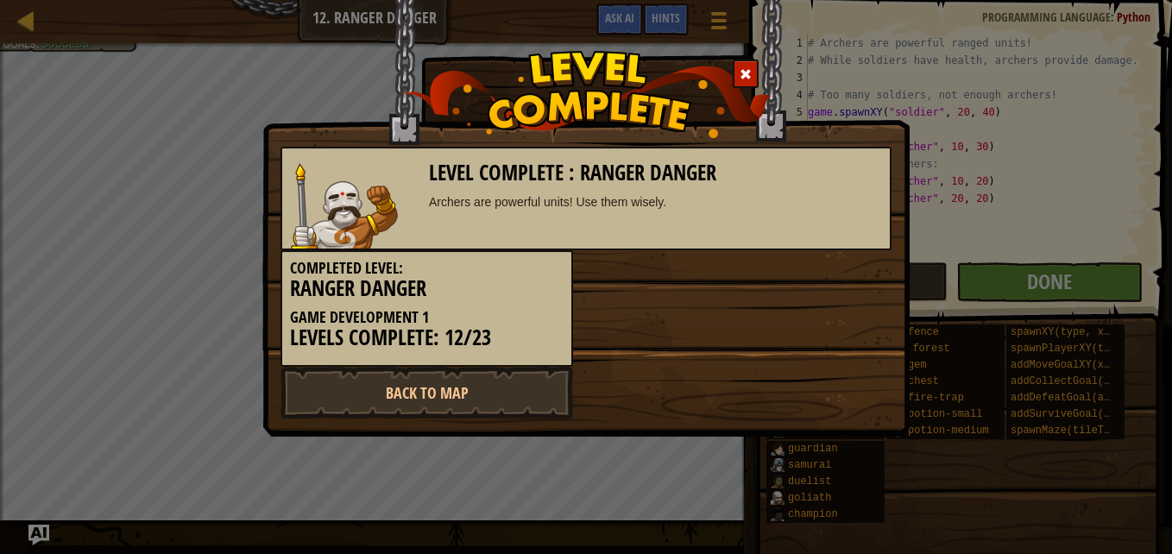
click at [537, 350] on div "Completed Level: Ranger Danger Game Development 1 Levels Complete: 12/23" at bounding box center [426, 308] width 292 height 116
click at [531, 393] on link "Back to Map" at bounding box center [426, 393] width 292 height 52
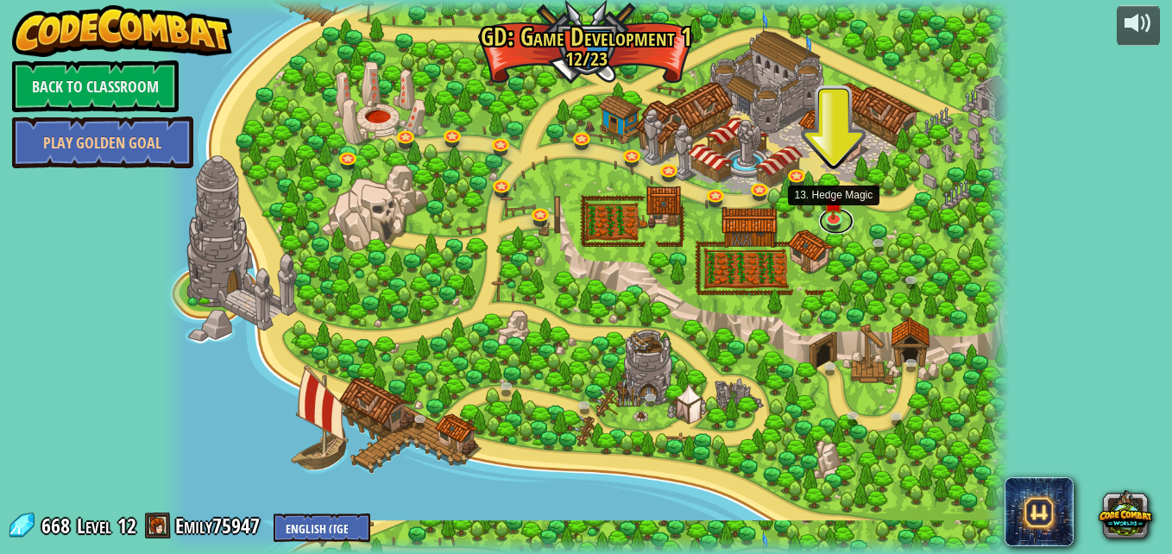
click at [830, 220] on link at bounding box center [836, 221] width 35 height 26
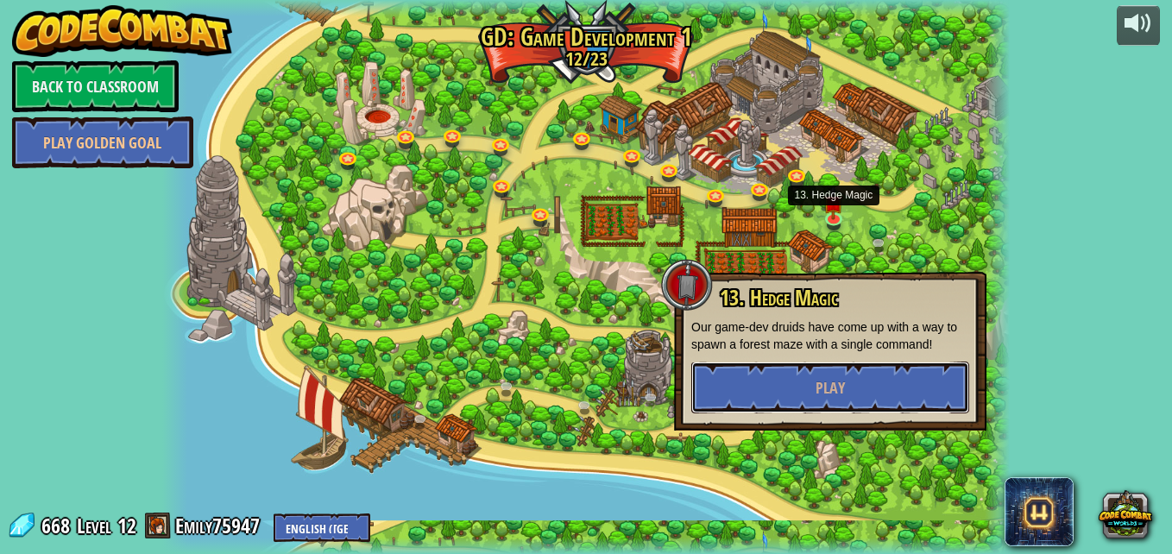
click at [745, 388] on button "Play" at bounding box center [830, 387] width 278 height 52
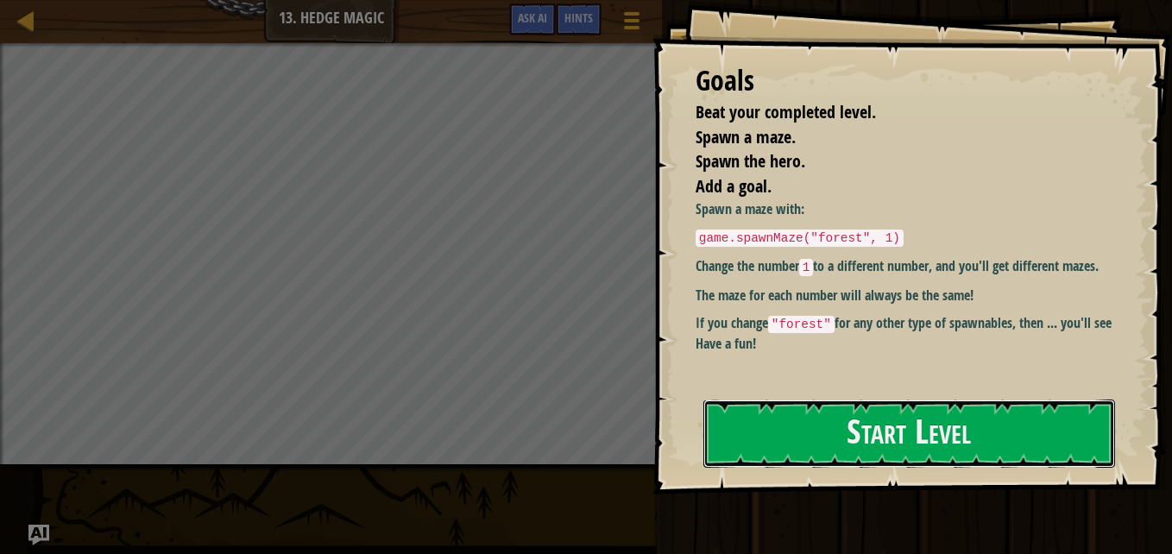
click at [811, 399] on button "Start Level" at bounding box center [909, 433] width 412 height 68
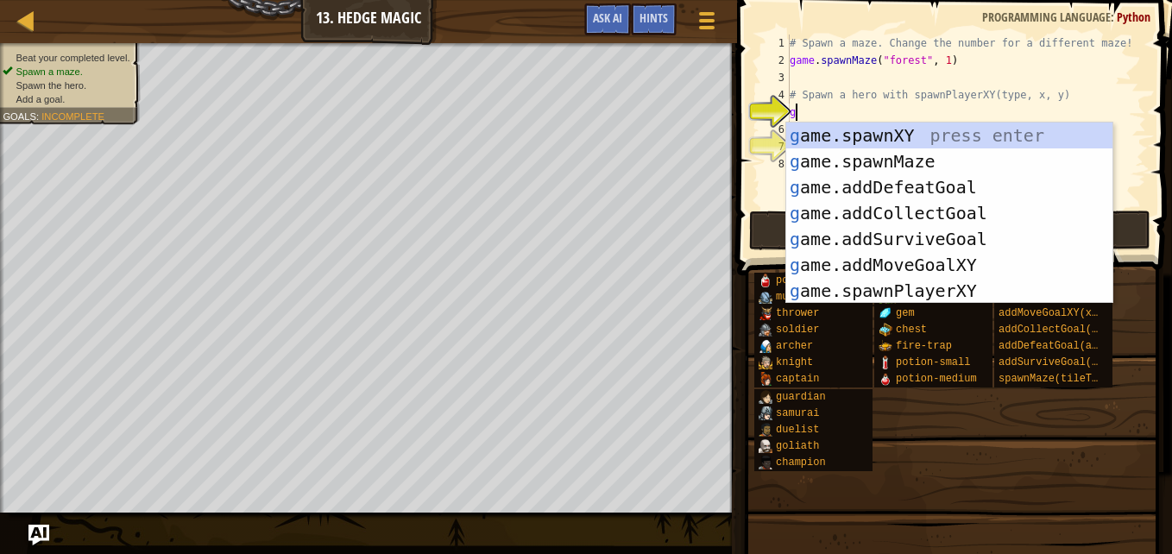
scroll to position [8, 0]
click at [877, 298] on div "g ame.spawnXY press enter g ame.spawnMaze press enter g ame.addDefeatGoal press…" at bounding box center [949, 239] width 326 height 233
type textarea "player = game.spawnPlayerXY("captain", 36, 30)"
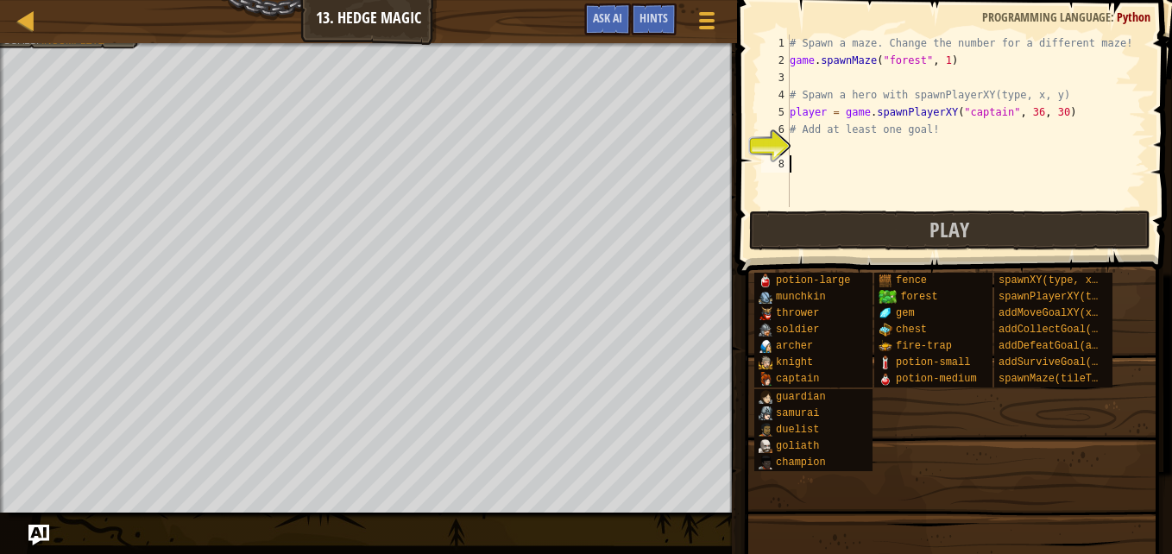
click at [997, 179] on div "# Spawn a maze. Change the number for a different maze! game . spawnMaze ( "for…" at bounding box center [966, 138] width 360 height 207
click at [808, 154] on div "# Spawn a maze. Change the number for a different maze! game . spawnMaze ( "for…" at bounding box center [966, 138] width 360 height 207
type textarea "a"
type textarea "g"
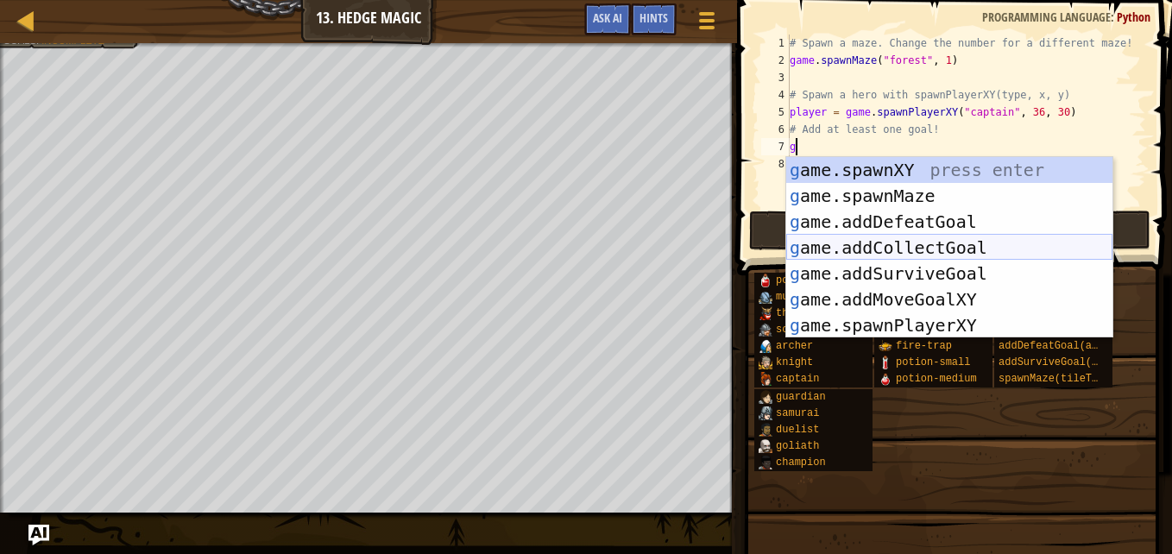
click at [952, 242] on div "g ame.spawnXY press enter g ame.spawnMaze press enter g ame.addDefeatGoal press…" at bounding box center [949, 273] width 326 height 233
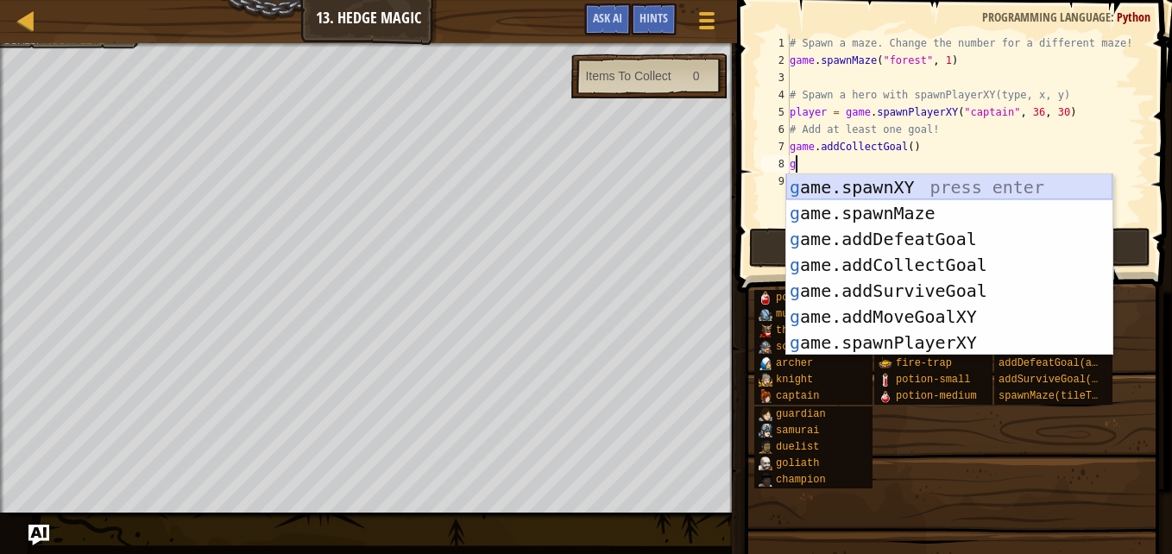
click at [854, 188] on div "g ame.spawnXY press enter g ame.spawnMaze press enter g ame.addDefeatGoal press…" at bounding box center [949, 290] width 326 height 233
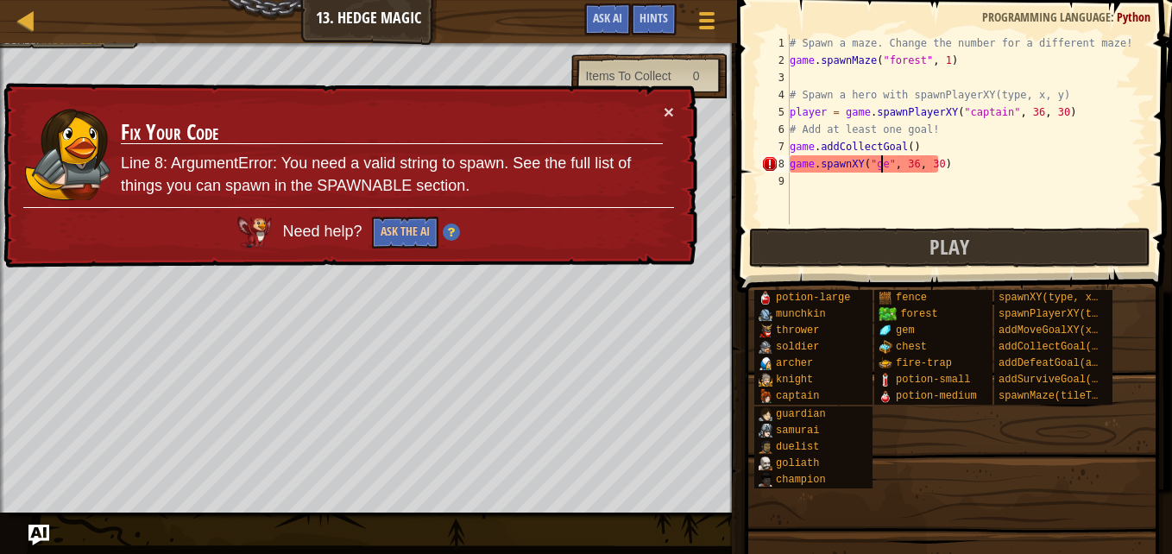
scroll to position [8, 8]
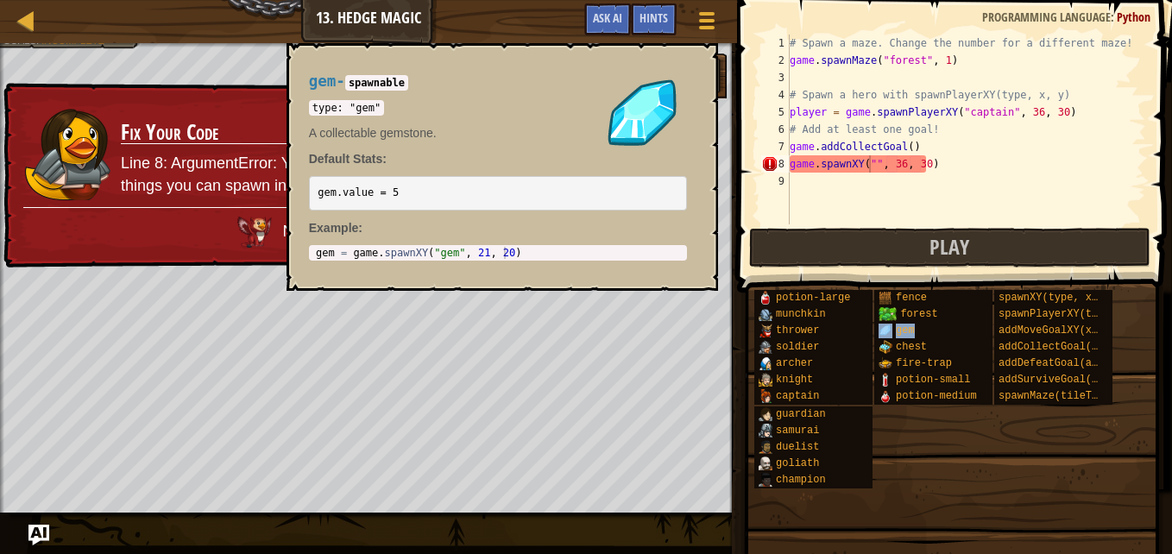
click at [897, 328] on span "gem" at bounding box center [905, 330] width 19 height 12
click at [703, 63] on button "×" at bounding box center [698, 63] width 14 height 24
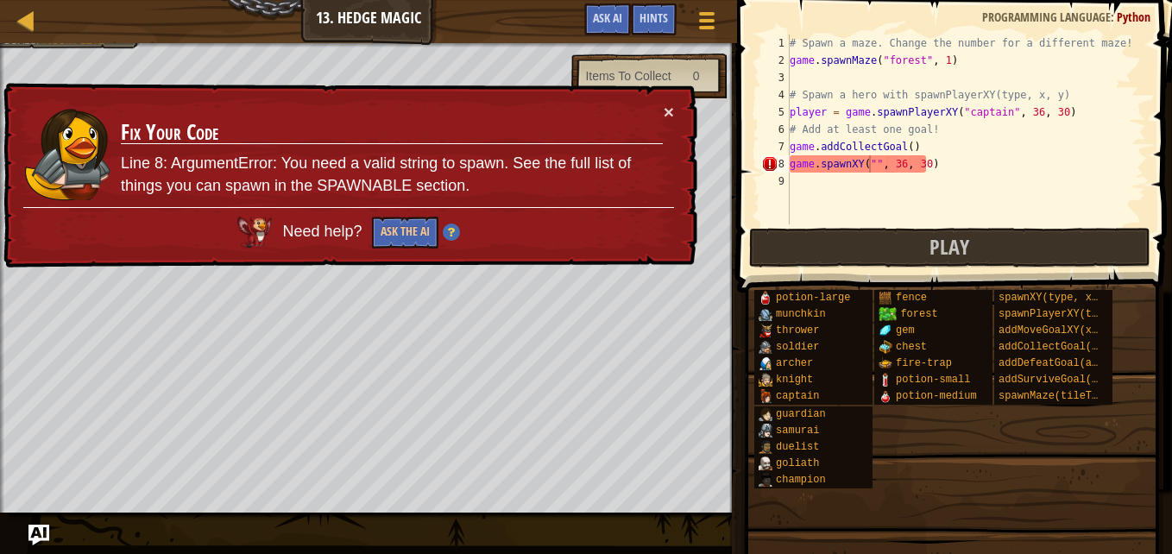
click at [661, 115] on td "Fix Your Code Line 8: ArgumentError: You need a valid string to spawn. See the …" at bounding box center [392, 154] width 544 height 105
click at [663, 109] on button "×" at bounding box center [668, 107] width 11 height 18
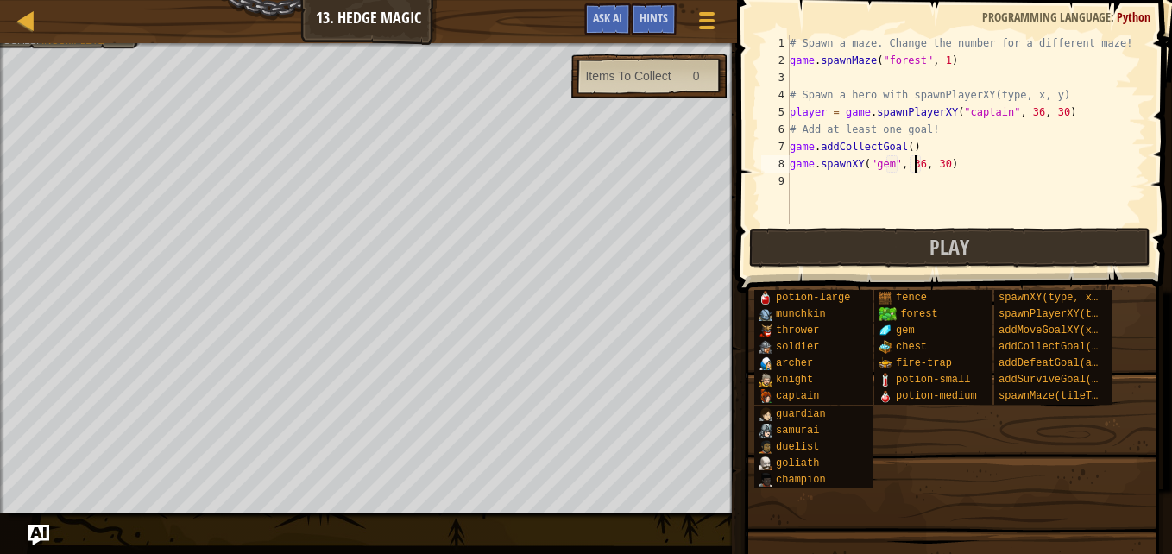
click at [912, 164] on div "# Spawn a maze. Change the number for a different maze! game . spawnMaze ( "for…" at bounding box center [966, 147] width 360 height 224
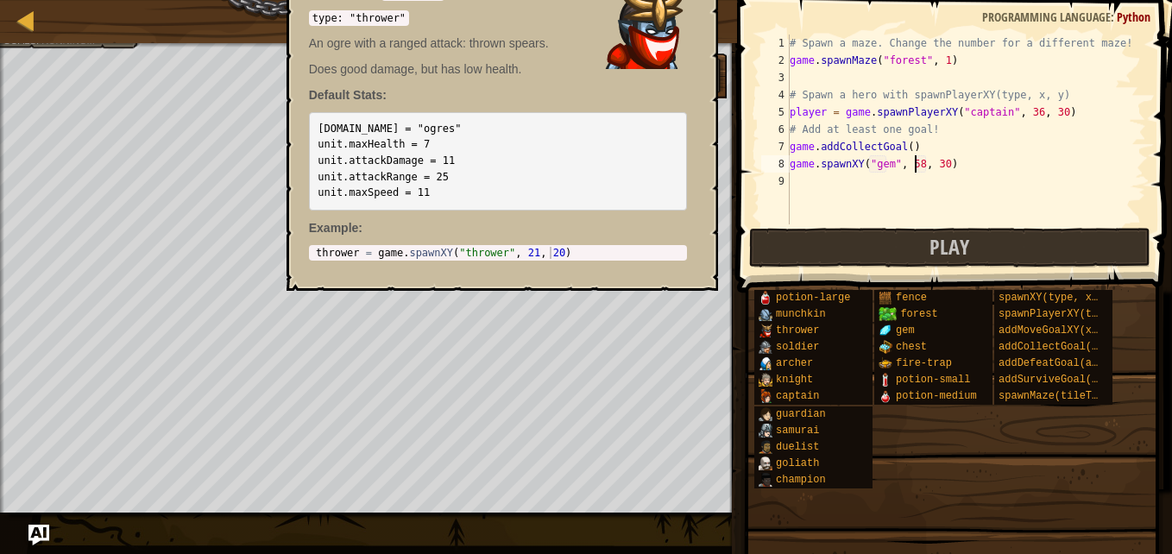
scroll to position [8, 10]
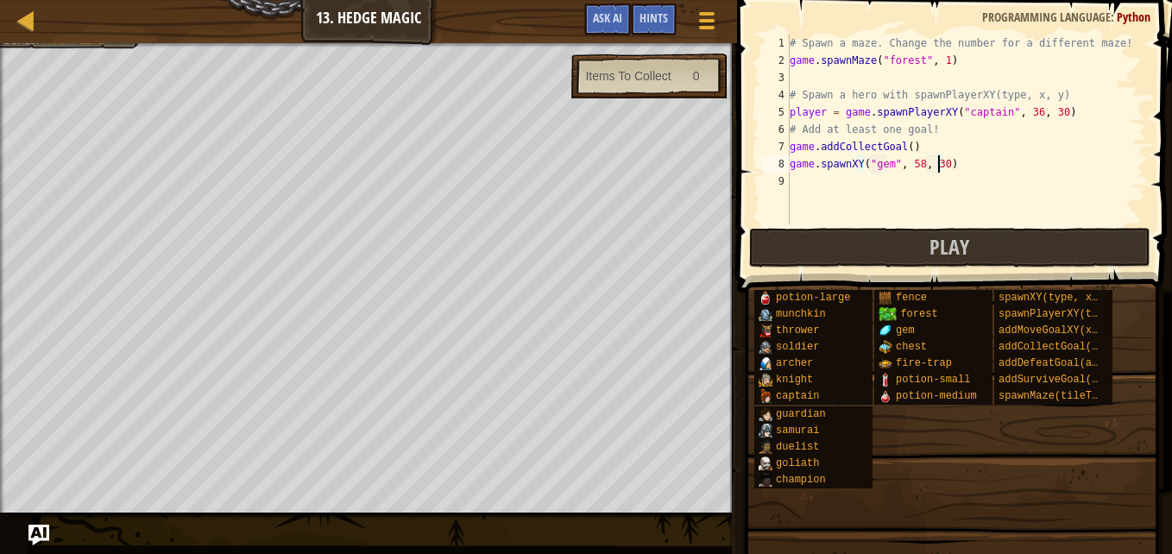
click at [939, 168] on div "# Spawn a maze. Change the number for a different maze! game . spawnMaze ( "for…" at bounding box center [966, 147] width 360 height 224
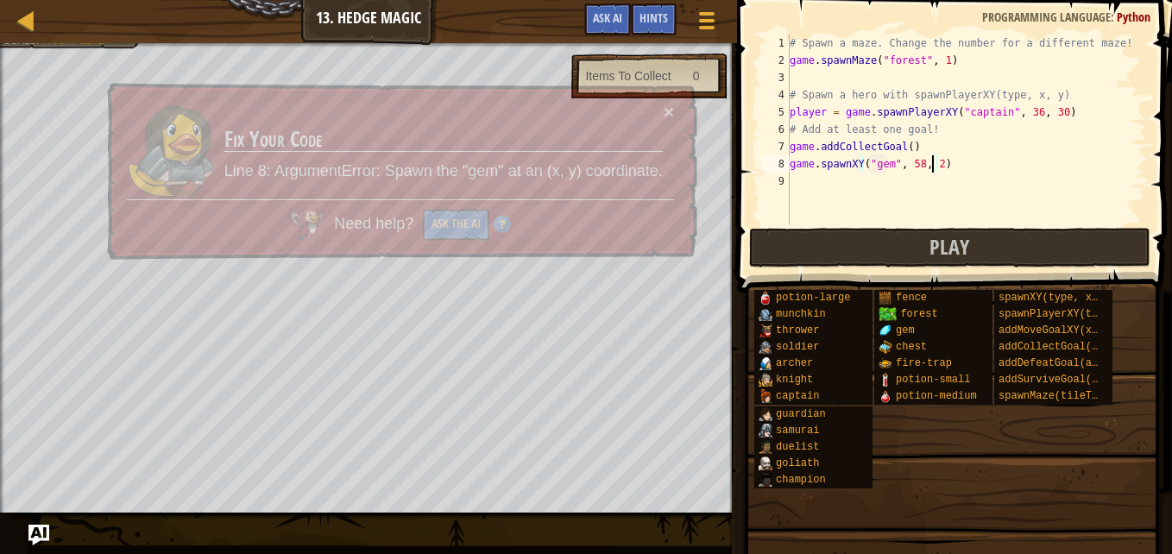
scroll to position [8, 11]
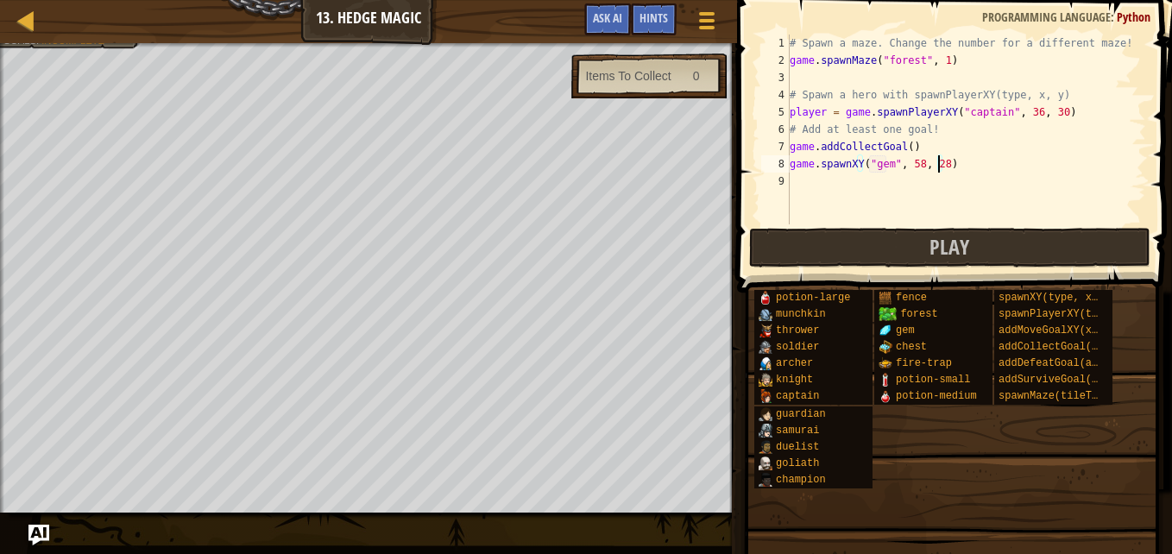
type textarea "game.spawnXY("gem", 58, 28)"
click at [931, 247] on span "Play" at bounding box center [949, 247] width 40 height 28
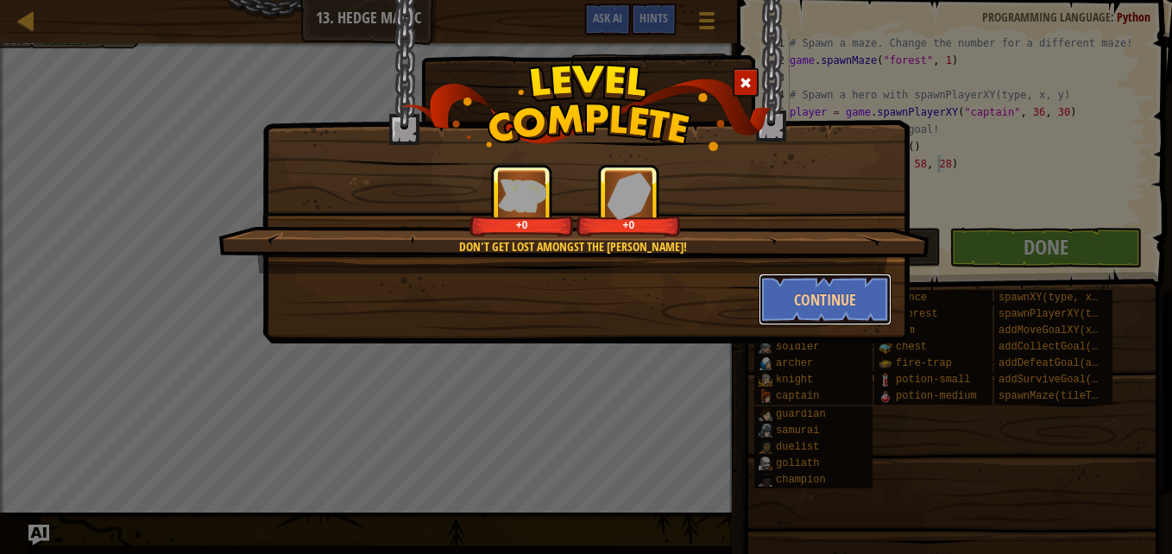
click at [821, 295] on button "Continue" at bounding box center [825, 299] width 134 height 52
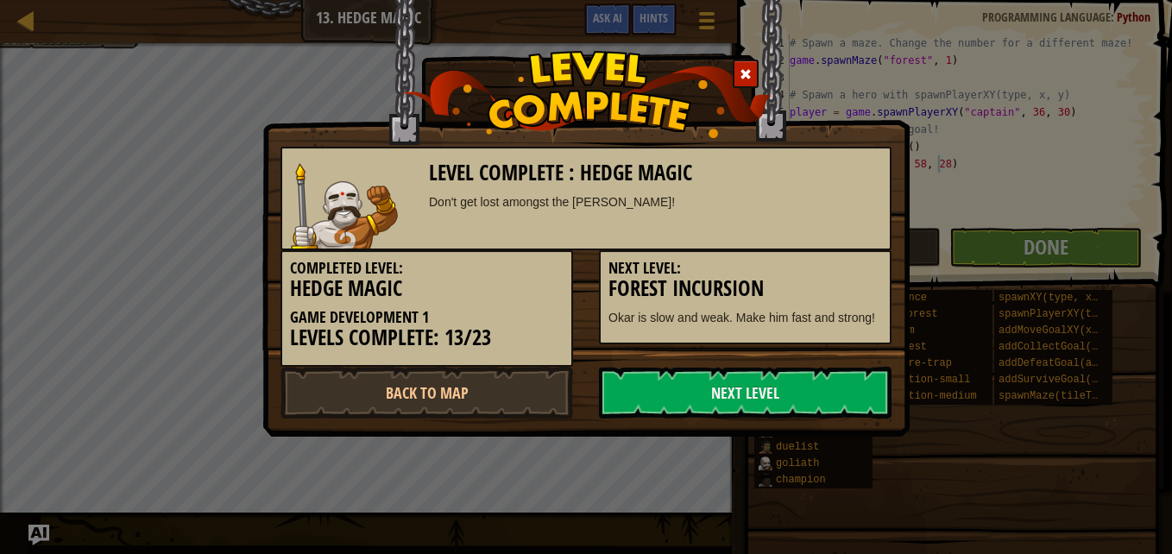
click at [755, 394] on link "Next Level" at bounding box center [745, 393] width 292 height 52
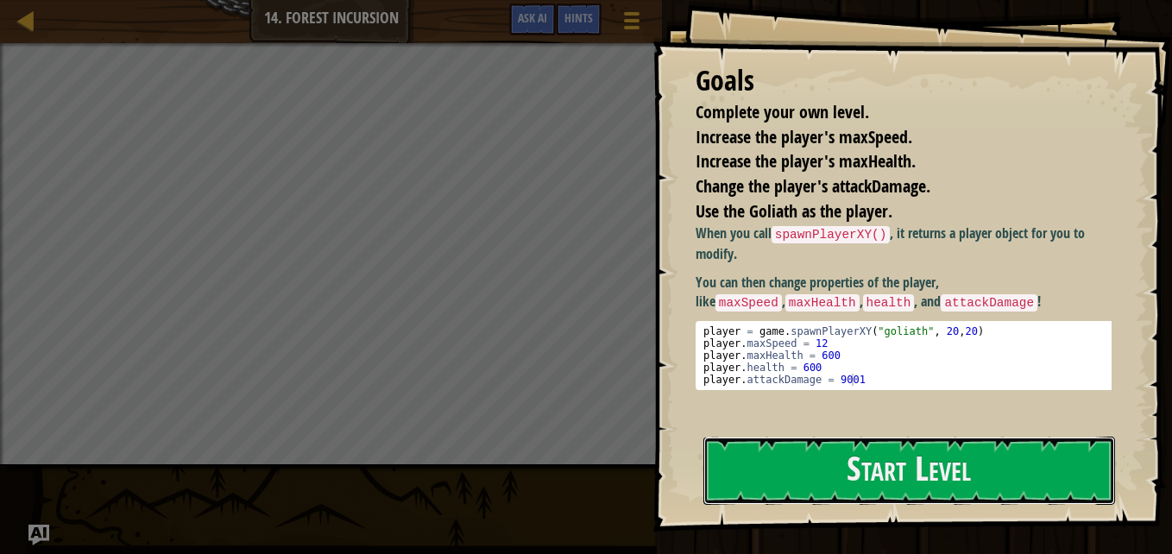
click at [855, 437] on button "Start Level" at bounding box center [909, 471] width 412 height 68
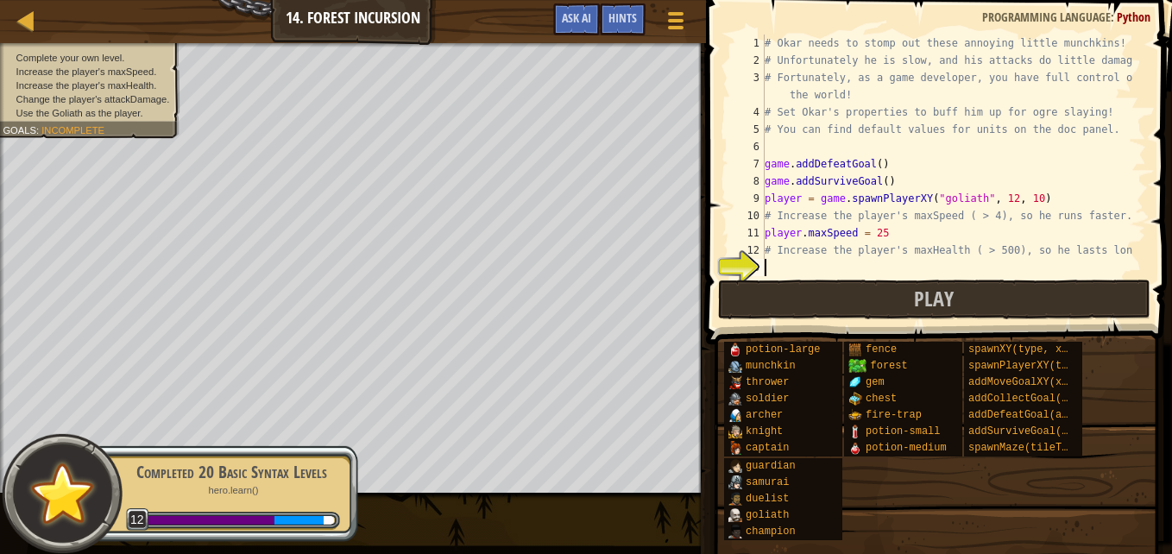
scroll to position [69, 0]
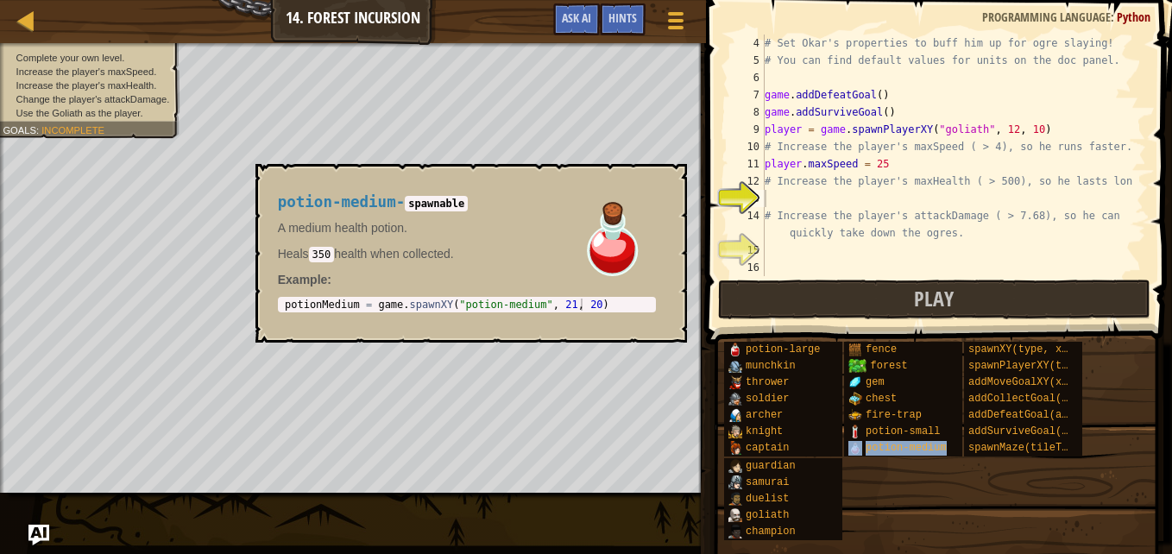
click at [904, 447] on span "potion-medium" at bounding box center [905, 448] width 81 height 12
click at [783, 193] on div "# Set Okar's properties to buff him up for ogre slaying! # You can find default…" at bounding box center [947, 173] width 372 height 276
click at [891, 427] on span "potion-small" at bounding box center [902, 431] width 74 height 12
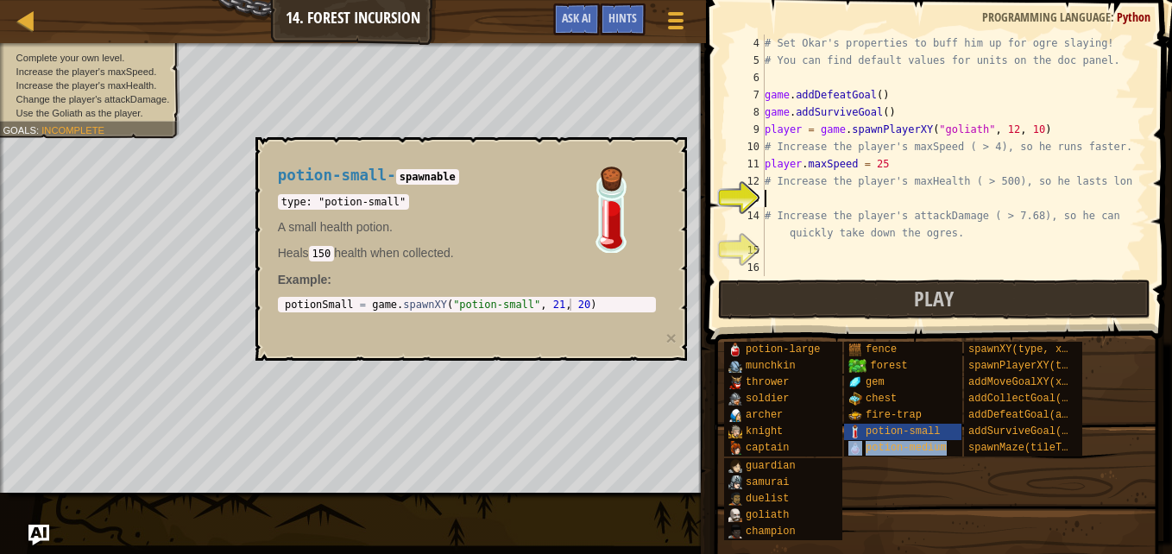
click at [890, 447] on span "potion-medium" at bounding box center [905, 448] width 81 height 12
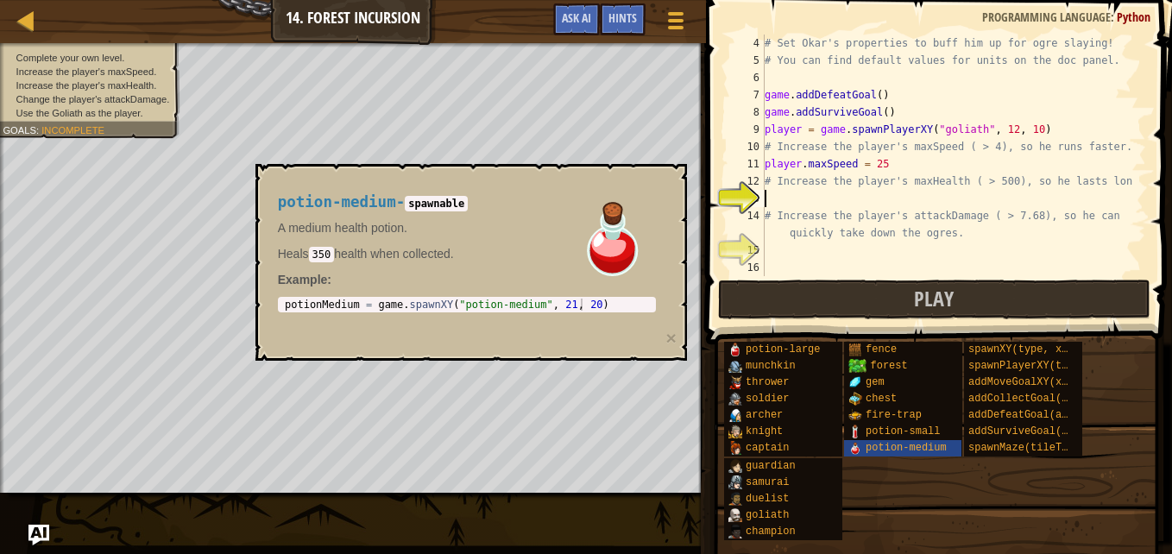
click at [780, 196] on div "# Set Okar's properties to buff him up for ogre slaying! # You can find default…" at bounding box center [947, 173] width 372 height 276
click at [632, 219] on img at bounding box center [612, 236] width 86 height 86
click at [889, 451] on span "potion-medium" at bounding box center [905, 448] width 81 height 12
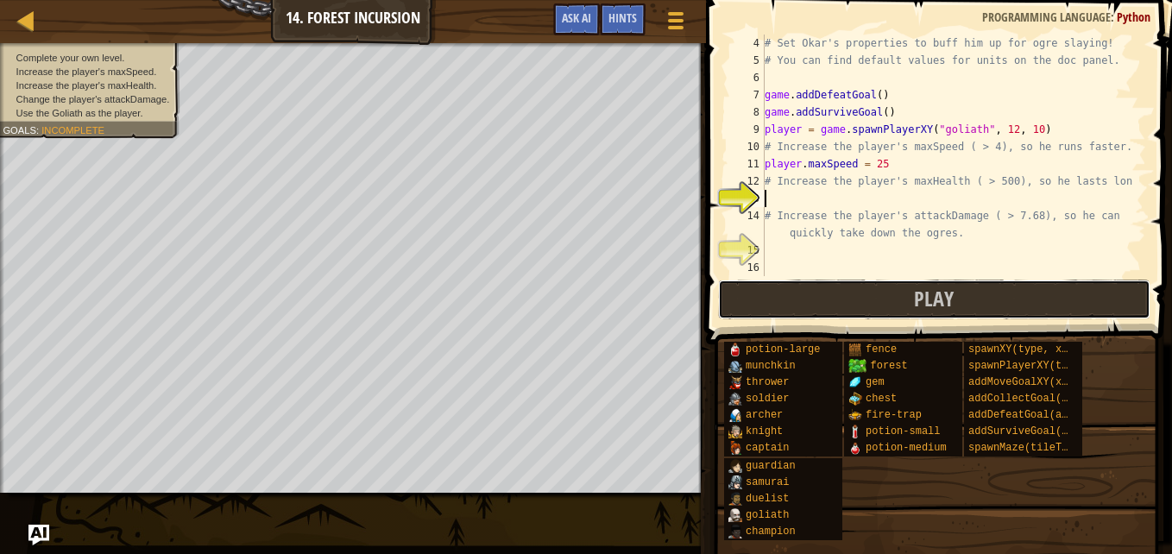
click at [787, 305] on button "Play" at bounding box center [934, 300] width 432 height 40
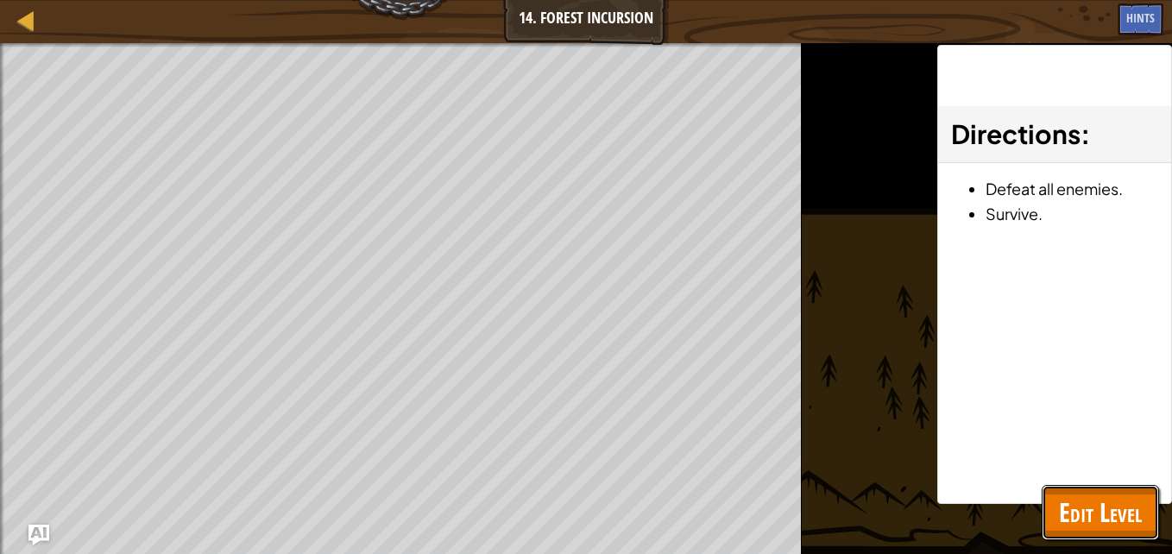
click at [1101, 497] on span "Edit Level" at bounding box center [1100, 511] width 83 height 35
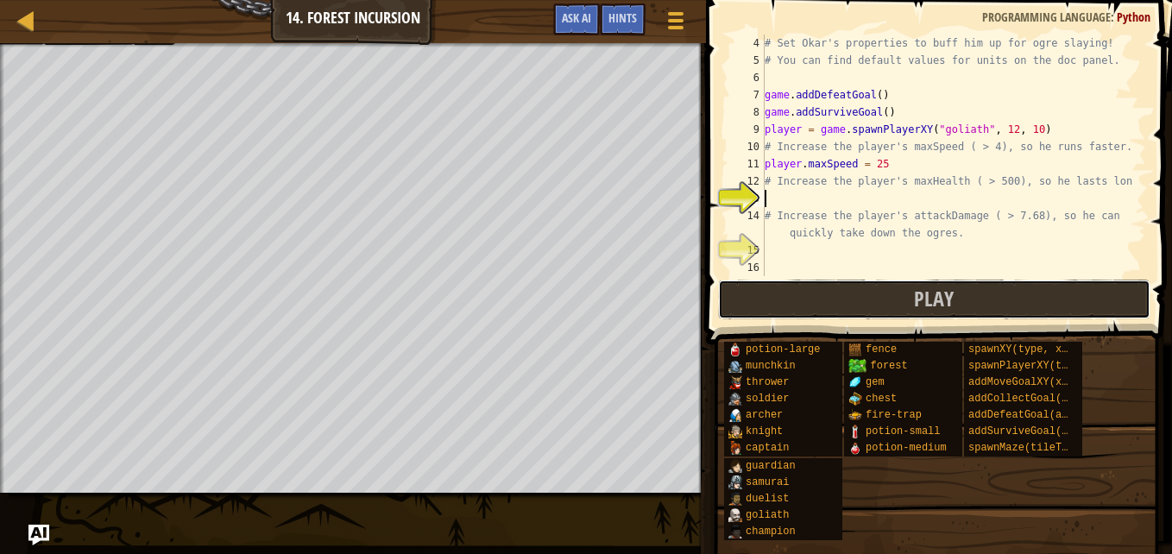
click at [789, 302] on button "Play" at bounding box center [934, 300] width 432 height 40
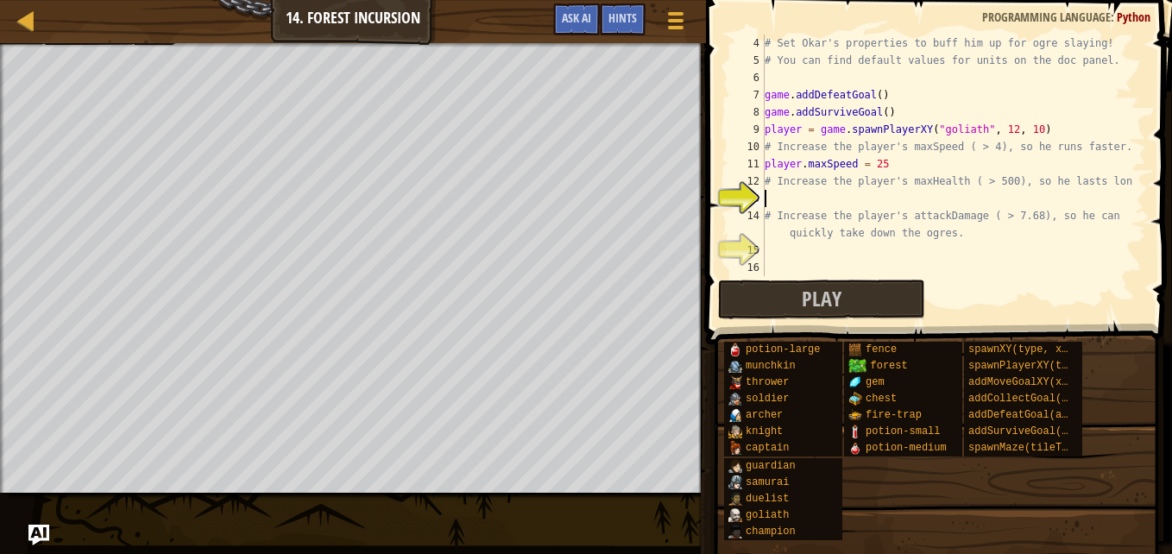
click at [775, 204] on div "# Set Okar's properties to buff him up for ogre slaying! # You can find default…" at bounding box center [947, 173] width 372 height 276
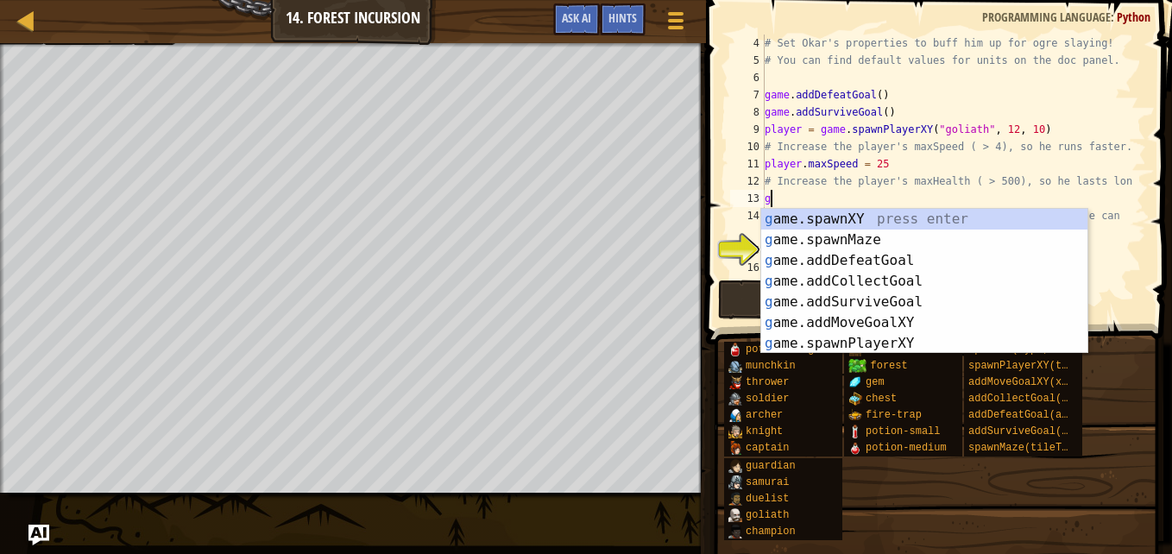
click at [870, 189] on div "# Set Okar's properties to buff him up for ogre slaying! # You can find default…" at bounding box center [947, 173] width 372 height 276
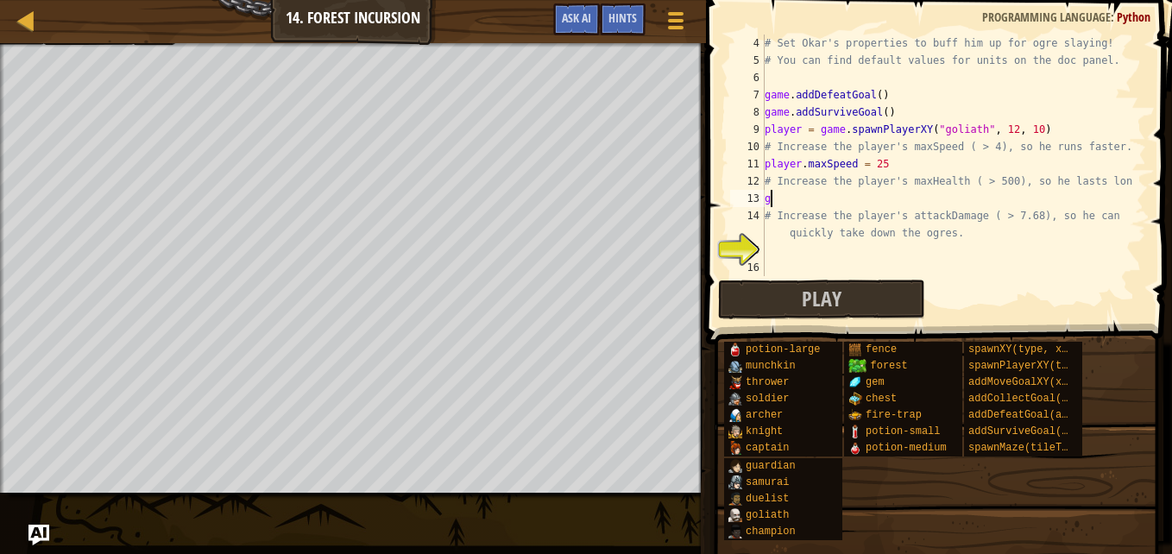
click at [798, 195] on div "# Set Okar's properties to buff him up for ogre slaying! # You can find default…" at bounding box center [947, 173] width 372 height 276
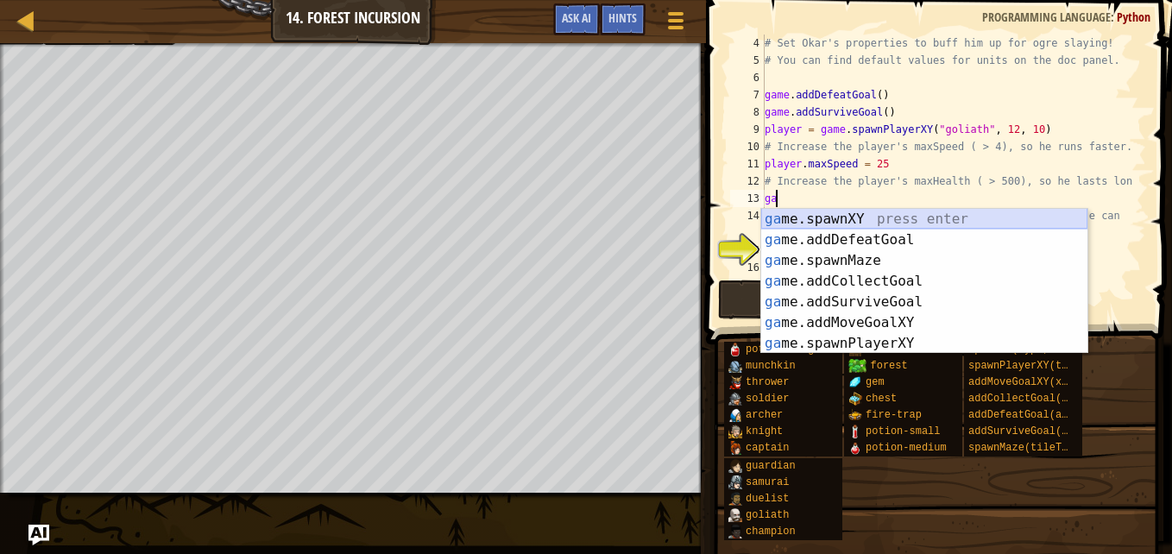
click at [852, 217] on div "ga me.spawnXY press enter ga me.addDefeatGoal press enter ga me.spawnMaze press…" at bounding box center [924, 302] width 326 height 186
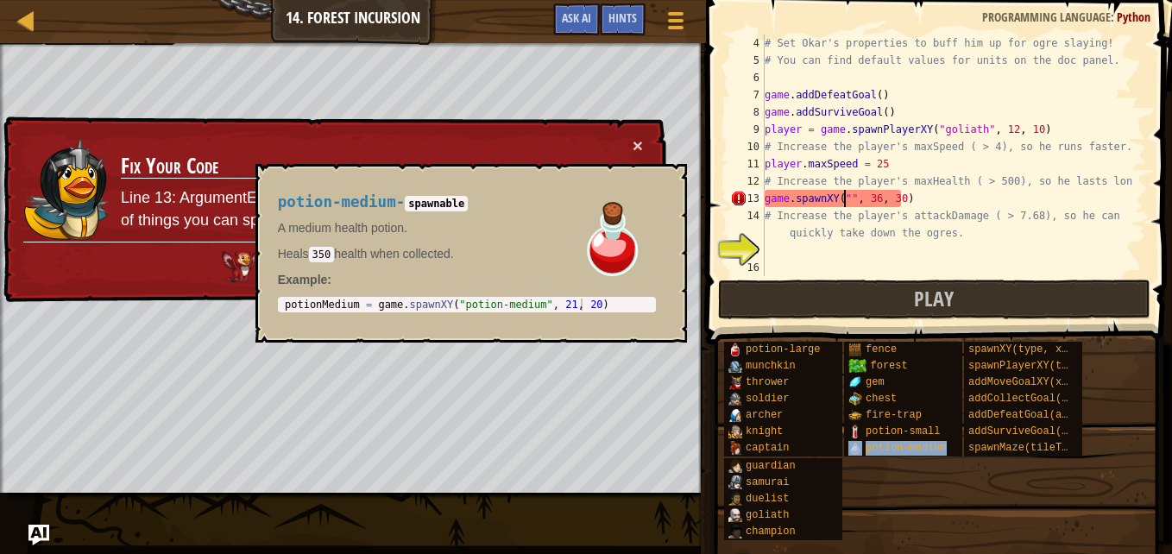
click at [881, 447] on span "potion-medium" at bounding box center [905, 448] width 81 height 12
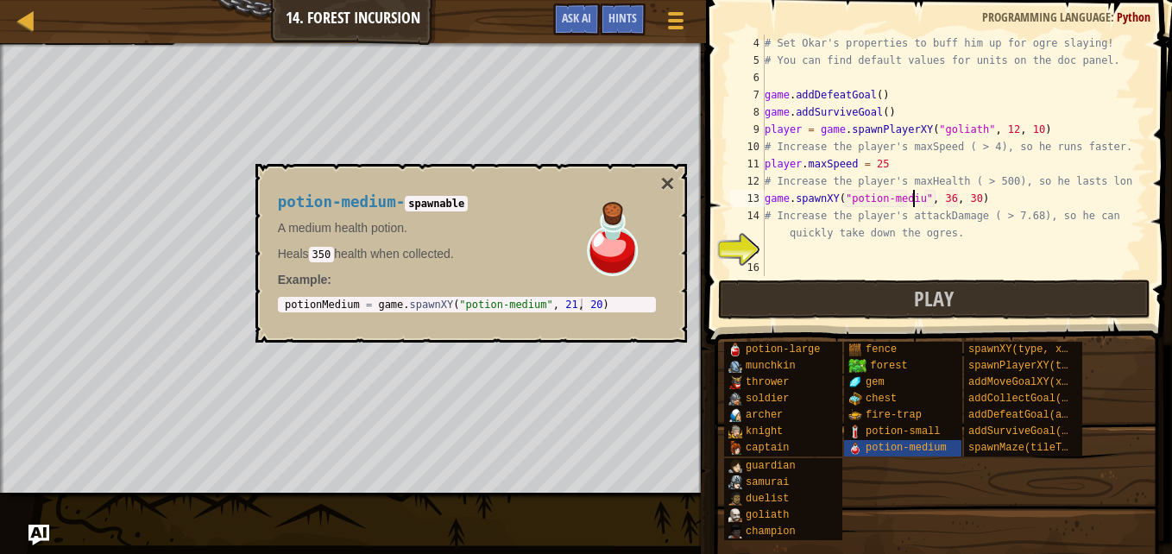
scroll to position [8, 12]
type textarea "game.spawnXY("potion-medium", 36, 30)"
click at [943, 255] on div "# Set Okar's properties to buff him up for ogre slaying! # You can find default…" at bounding box center [947, 173] width 372 height 276
click at [664, 179] on button "×" at bounding box center [667, 184] width 14 height 24
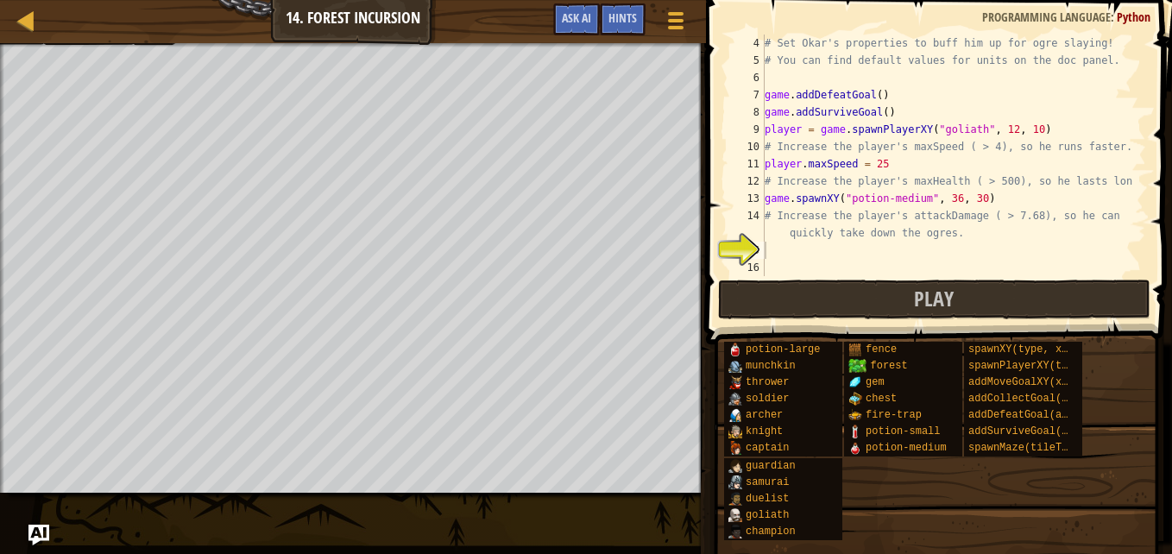
type textarea "game.spawnXY("potion-medium", 36, 30)"
click at [943, 198] on div "# Set Okar's properties to buff him up for ogre slaying! # You can find default…" at bounding box center [947, 173] width 372 height 276
click at [828, 248] on div "# Set Okar's properties to buff him up for ogre slaying! # You can find default…" at bounding box center [947, 173] width 372 height 276
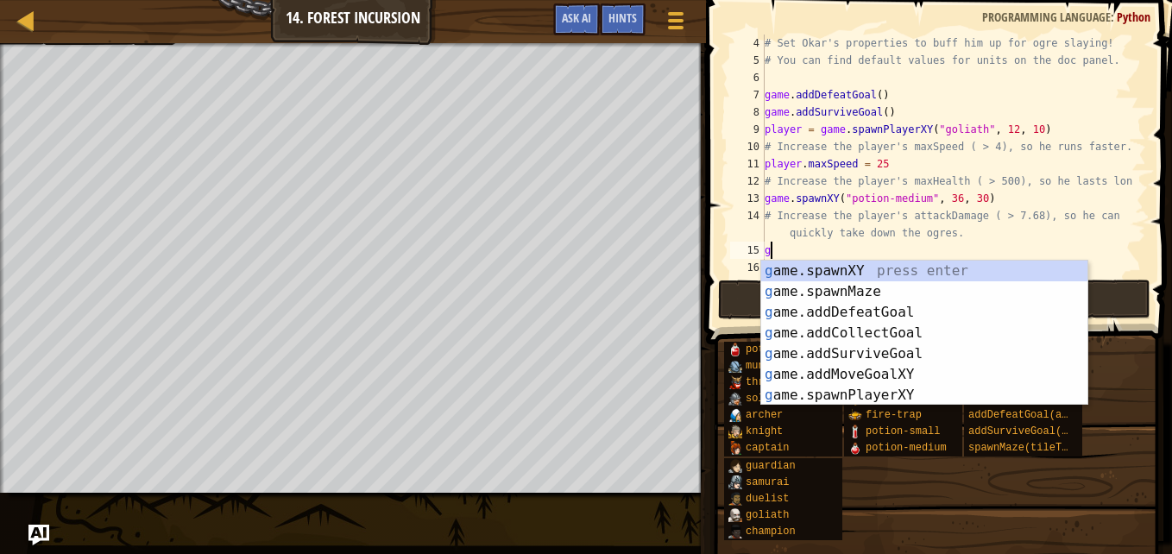
click at [904, 474] on div "potion-large munchkin thrower soldier [PERSON_NAME] [PERSON_NAME] captain guard…" at bounding box center [941, 441] width 437 height 200
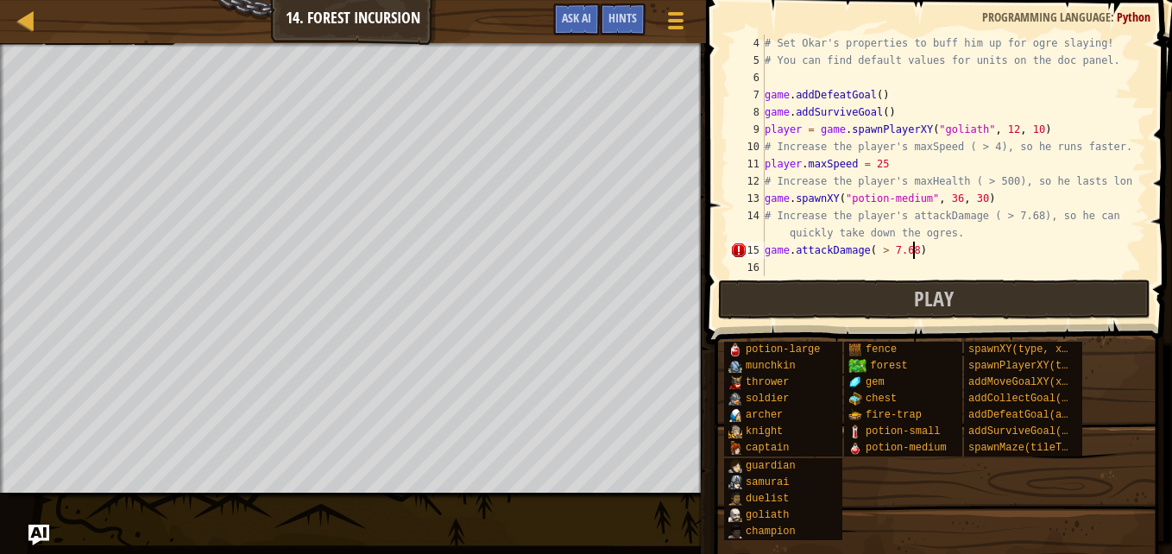
scroll to position [8, 11]
click at [770, 249] on div "# Set Okar's properties to buff him up for ogre slaying! # You can find default…" at bounding box center [947, 173] width 372 height 276
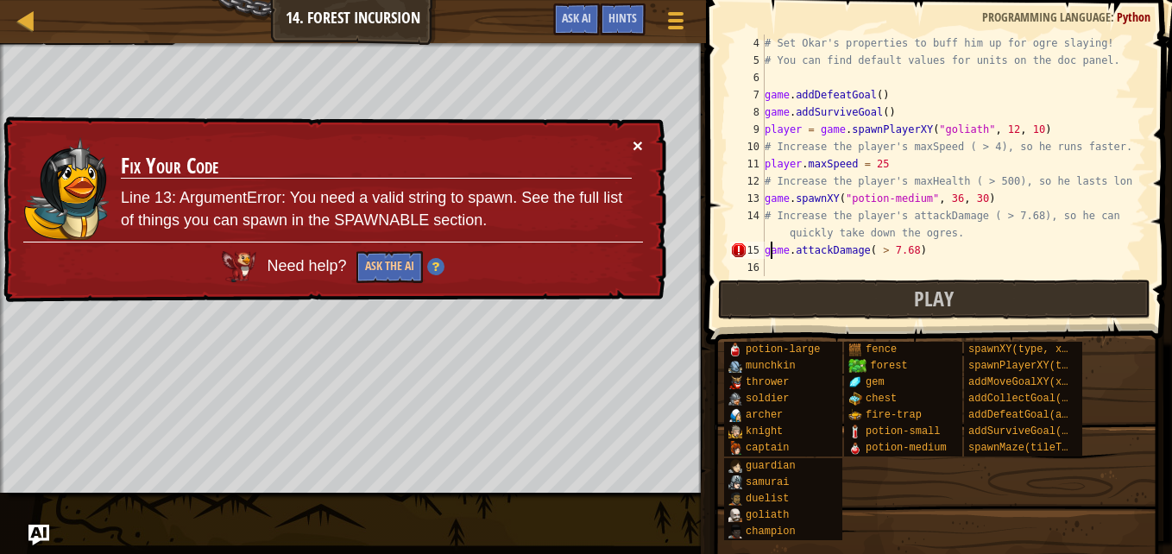
click at [635, 141] on button "×" at bounding box center [637, 145] width 10 height 18
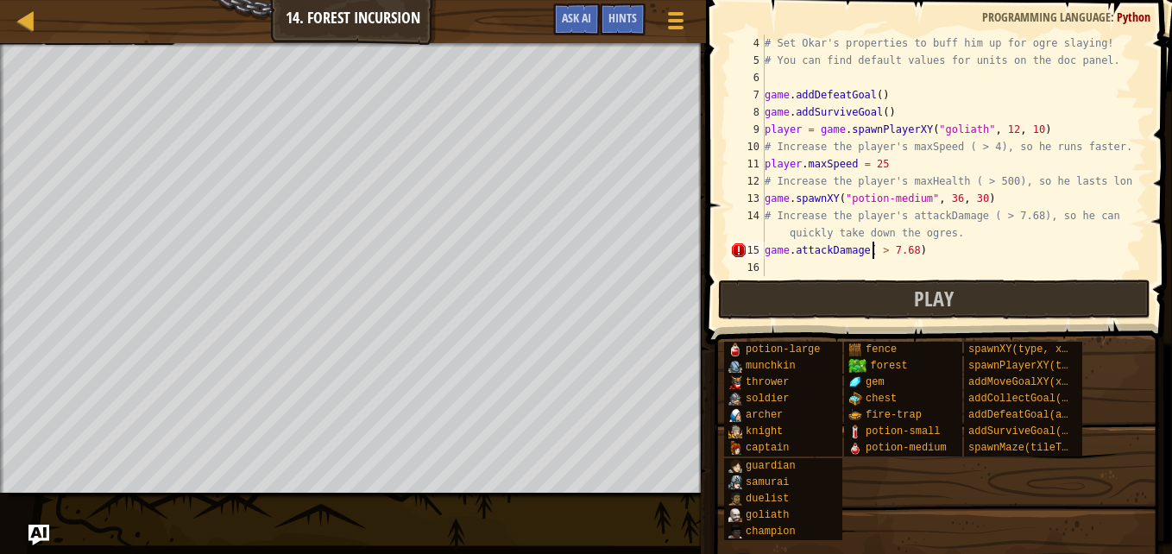
click at [872, 253] on div "# Set Okar's properties to buff him up for ogre slaying! # You can find default…" at bounding box center [947, 173] width 372 height 276
click at [935, 251] on div "# Set Okar's properties to buff him up for ogre slaying! # You can find default…" at bounding box center [947, 173] width 372 height 276
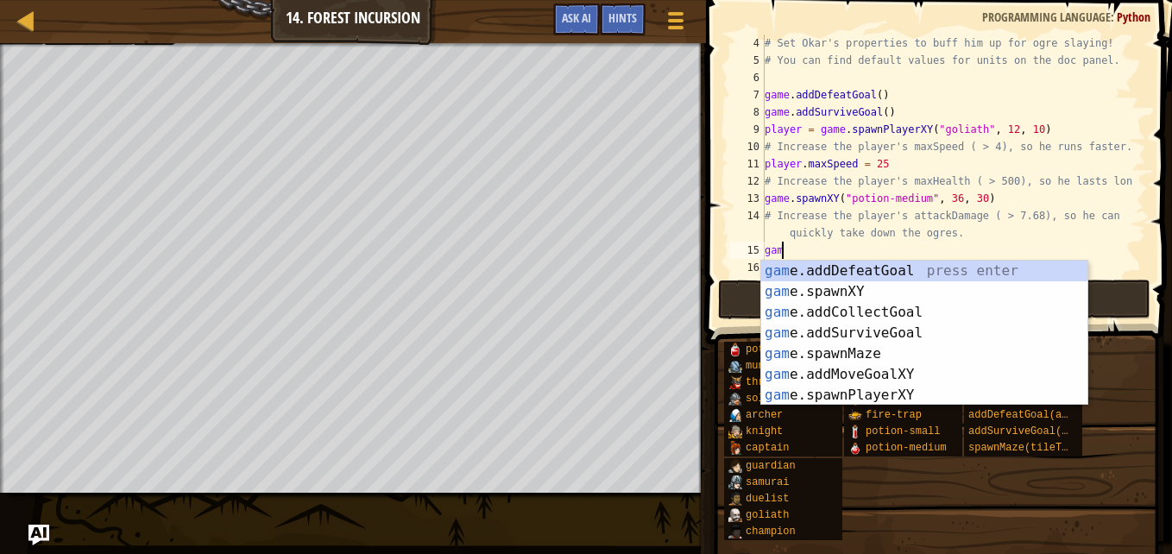
scroll to position [8, 0]
type textarea "g"
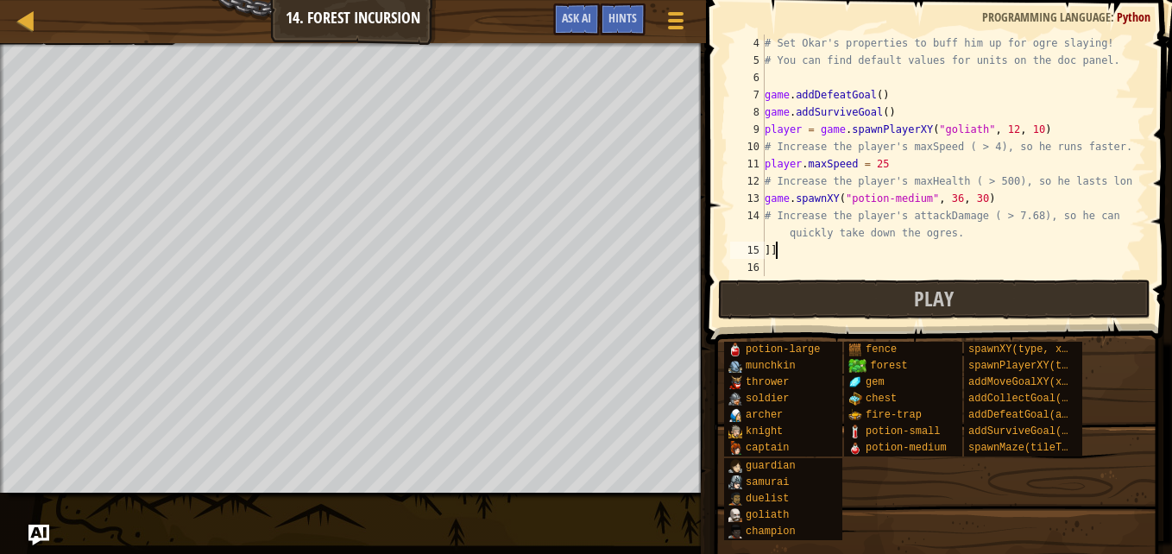
type textarea "]"
click at [677, 17] on div at bounding box center [675, 21] width 22 height 24
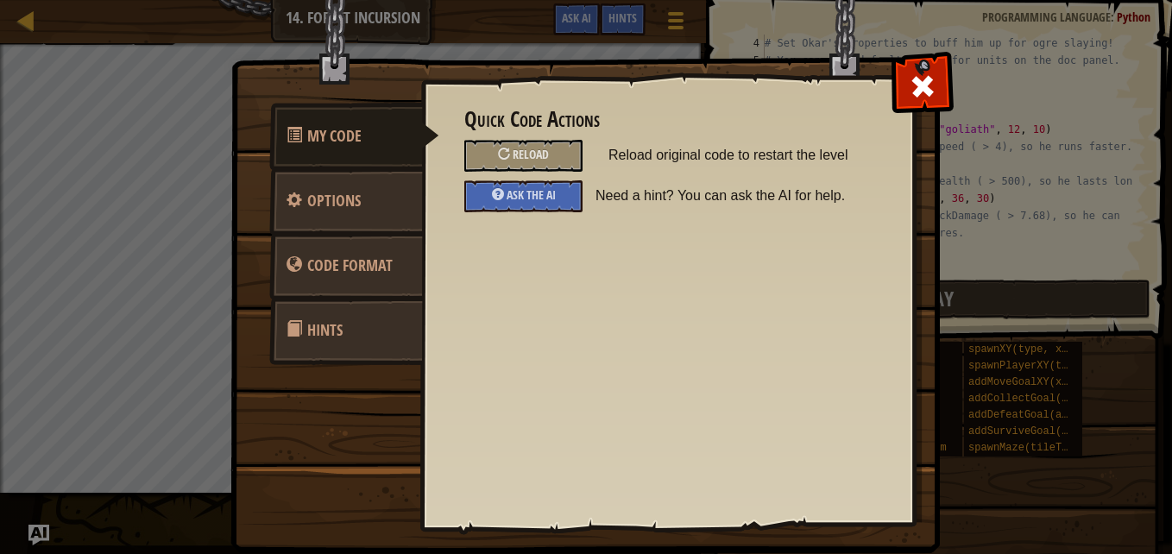
click at [521, 152] on span "Reload" at bounding box center [530, 154] width 36 height 16
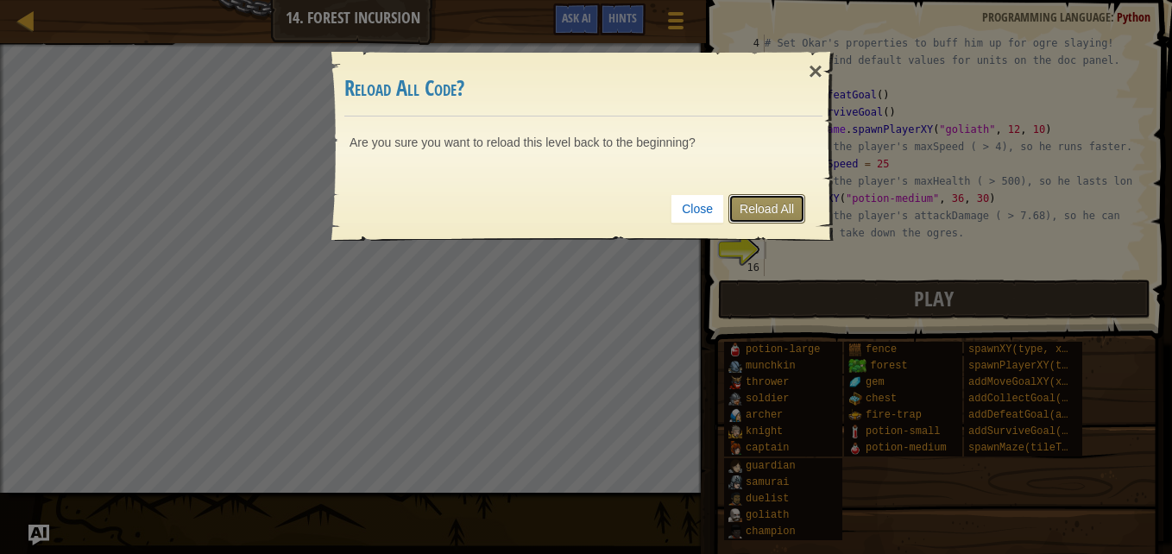
click at [777, 201] on link "Reload All" at bounding box center [766, 208] width 77 height 29
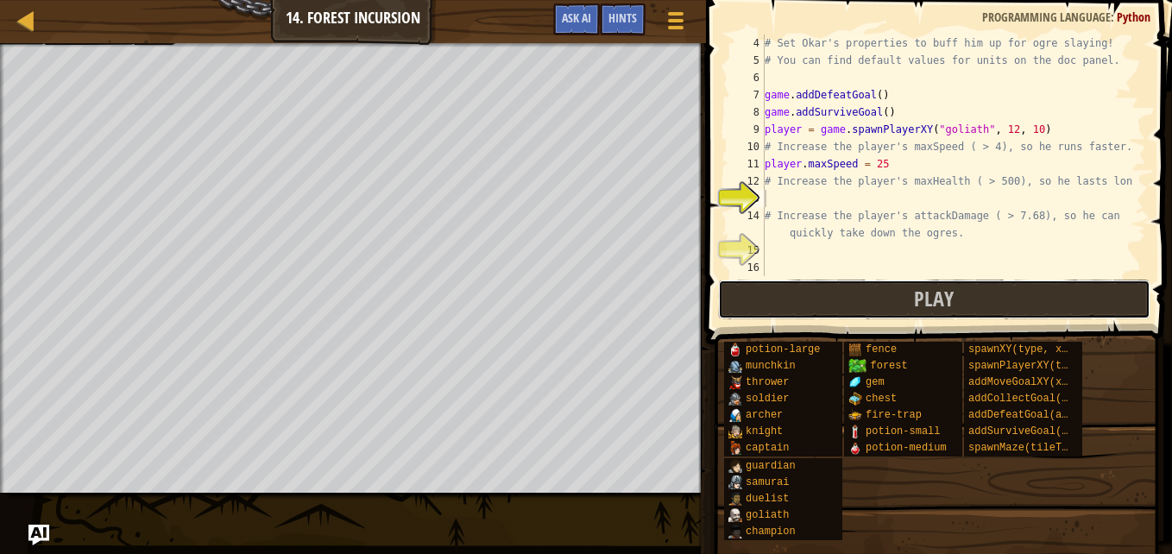
click at [823, 297] on button "Play" at bounding box center [934, 300] width 432 height 40
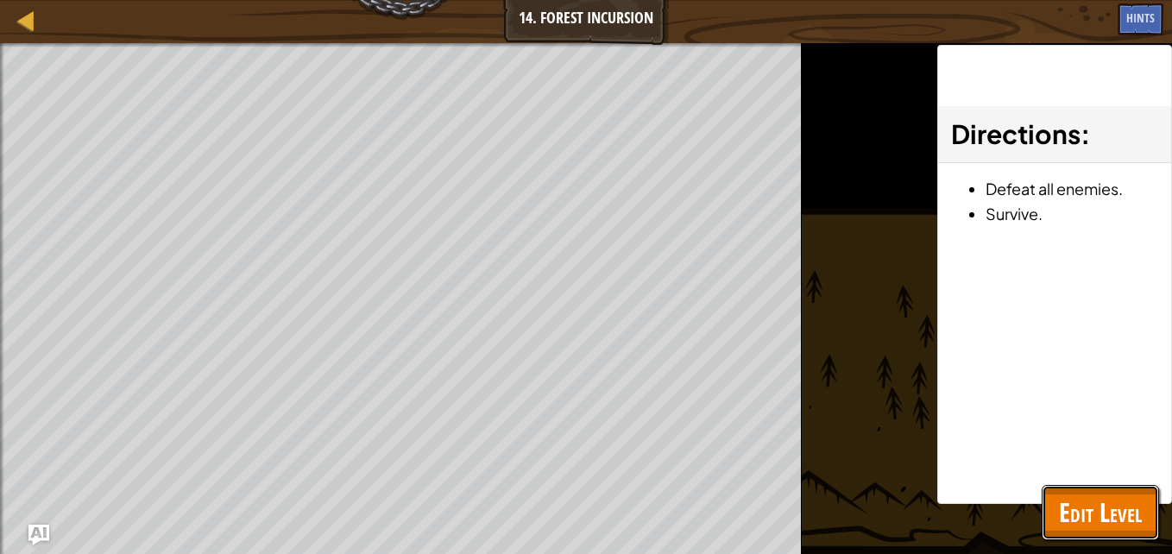
drag, startPoint x: 1063, startPoint y: 513, endPoint x: 1047, endPoint y: 531, distance: 23.9
click at [1047, 531] on button "Edit Level" at bounding box center [1099, 512] width 117 height 55
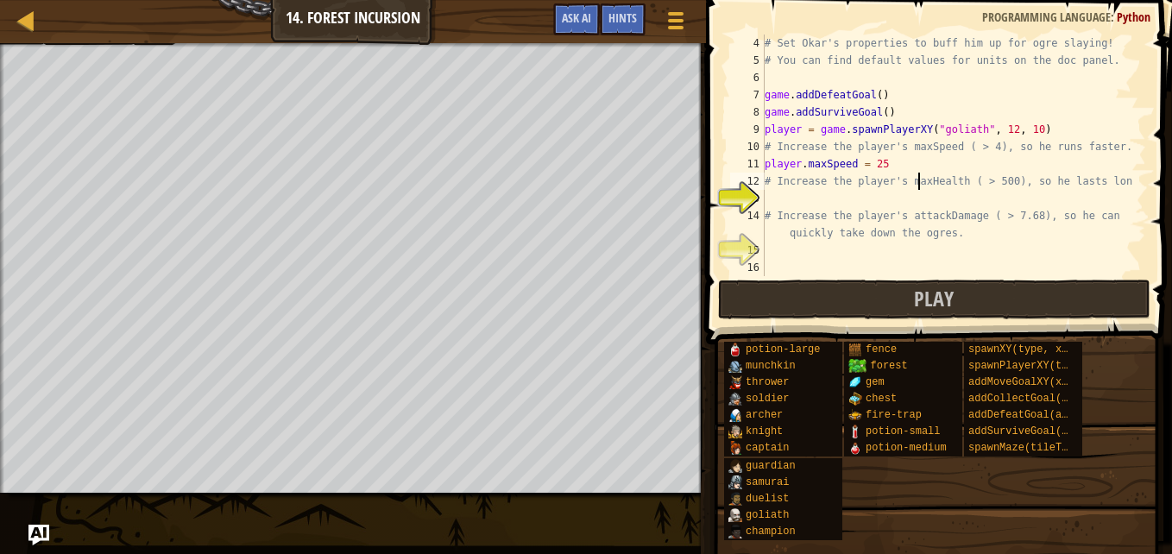
click at [919, 186] on div "# Set Okar's properties to buff him up for ogre slaying! # You can find default…" at bounding box center [947, 173] width 372 height 276
type textarea "# Increase the player's maxHealth ( > 500), so he lasts longer."
click at [773, 198] on div "# Set Okar's properties to buff him up for ogre slaying! # You can find default…" at bounding box center [947, 173] width 372 height 276
type textarea "player.maxHealth = 600"
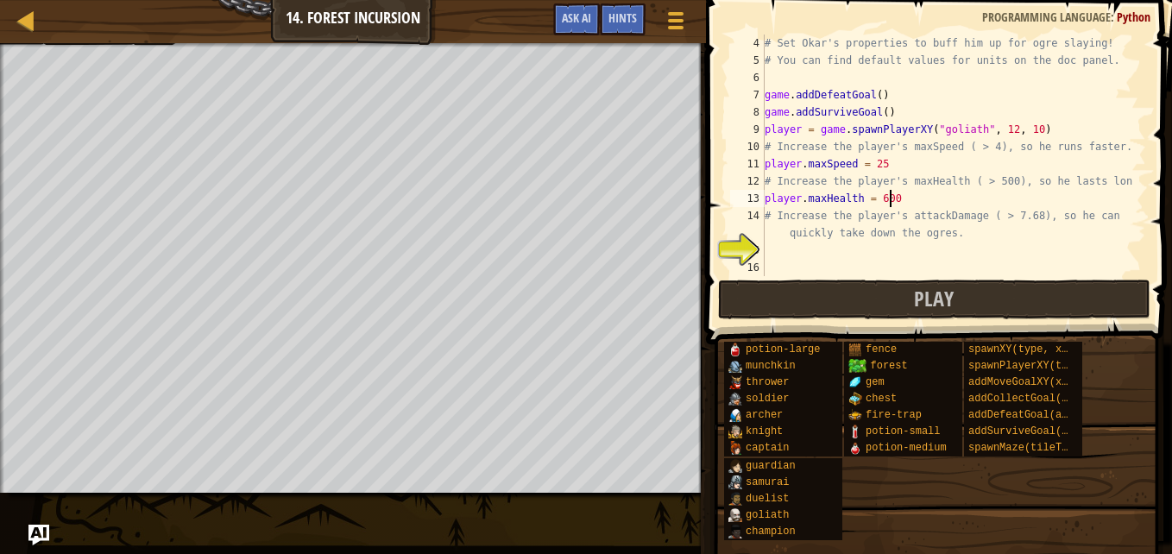
scroll to position [8, 9]
click at [781, 259] on div "# Set Okar's properties to buff him up for ogre slaying! # You can find default…" at bounding box center [947, 173] width 372 height 276
click at [772, 248] on div "# Set Okar's properties to buff him up for ogre slaying! # You can find default…" at bounding box center [947, 173] width 372 height 276
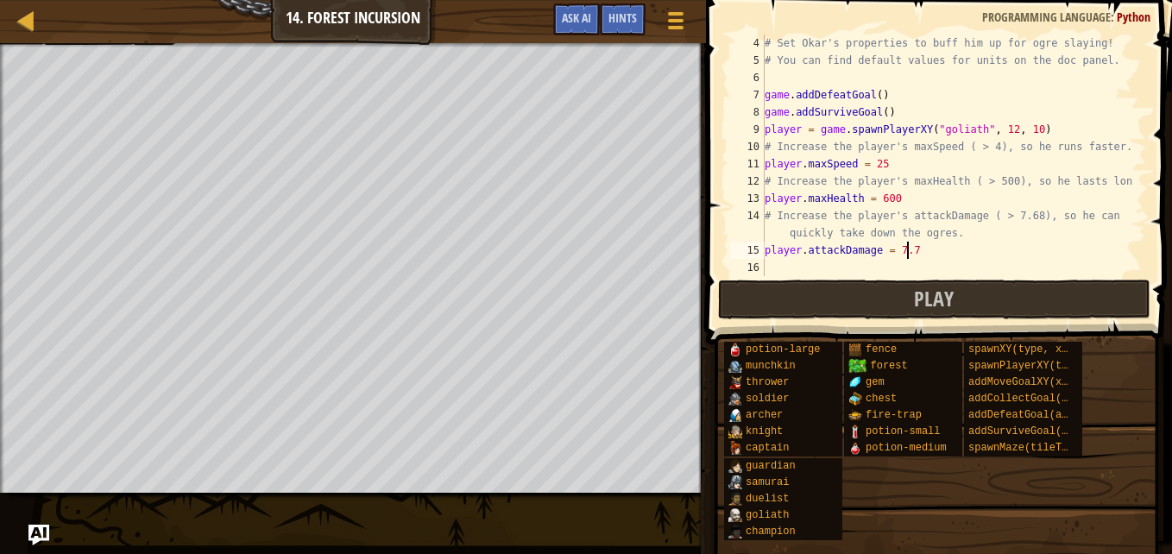
type textarea "player.attackDamage = 7.7"
click at [852, 283] on button "Play" at bounding box center [934, 300] width 432 height 40
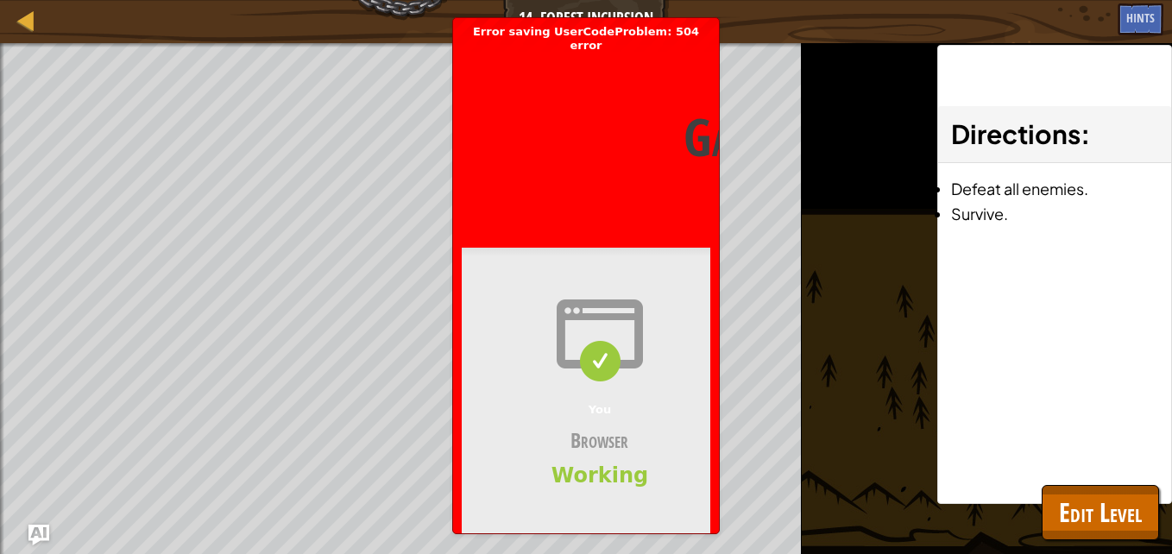
click at [602, 524] on div "You Browser Working" at bounding box center [600, 394] width 276 height 293
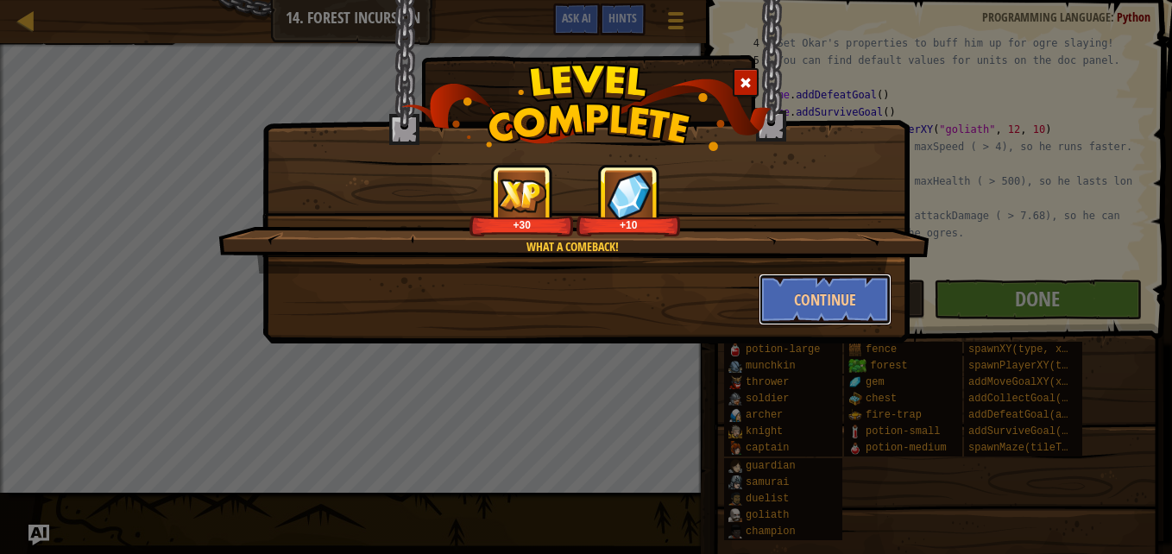
click at [798, 295] on button "Continue" at bounding box center [825, 299] width 134 height 52
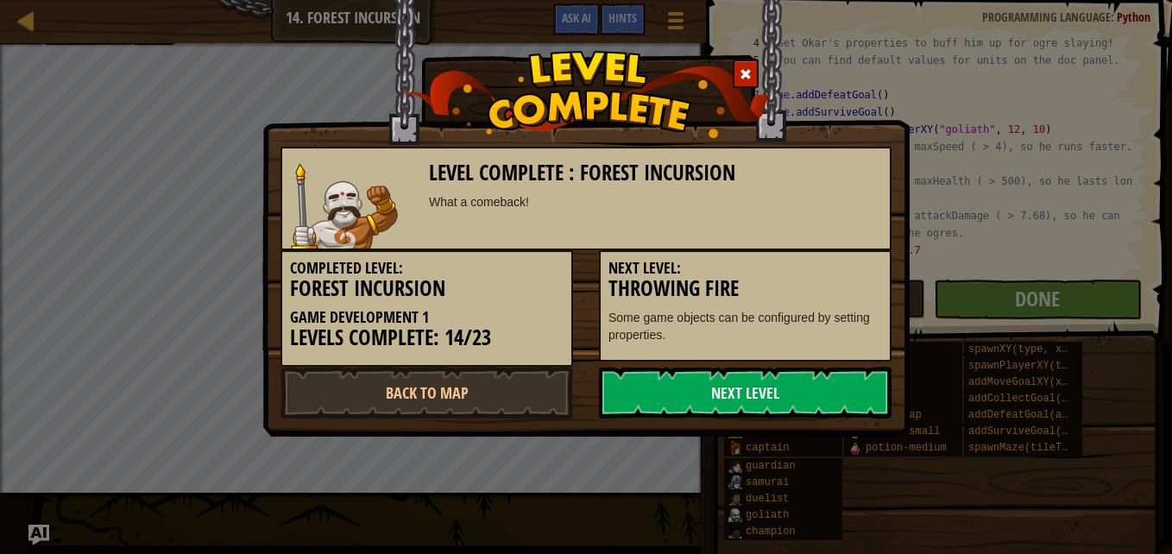
click at [703, 393] on link "Next Level" at bounding box center [745, 393] width 292 height 52
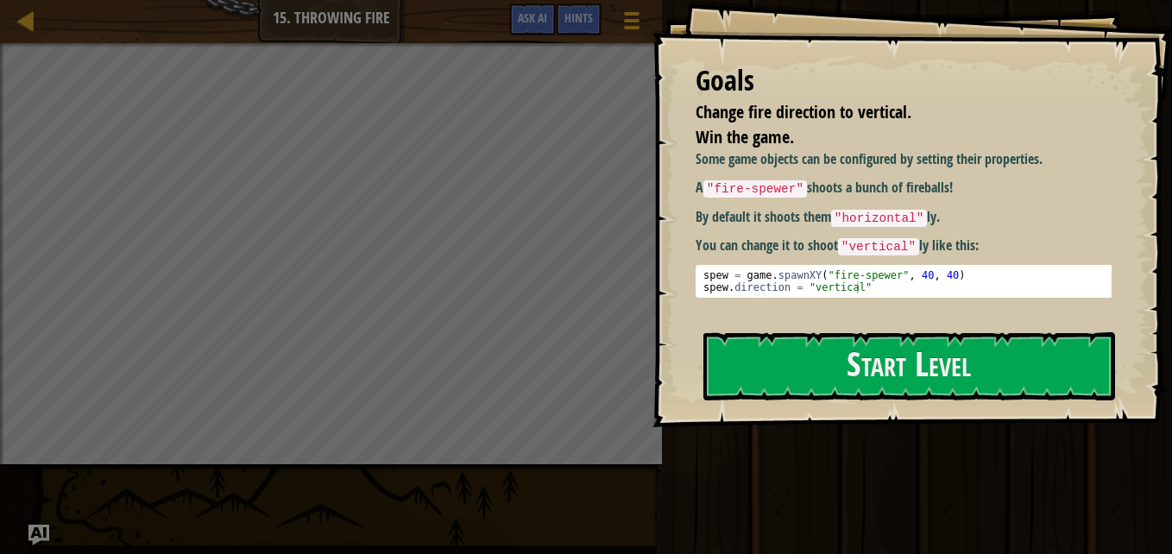
drag, startPoint x: 718, startPoint y: 275, endPoint x: 1174, endPoint y: -64, distance: 568.5
click at [1158, 0] on html "Goals Change fire direction to vertical. Win the game. Some game objects can be…" at bounding box center [586, 0] width 1172 height 0
